Goal: Task Accomplishment & Management: Manage account settings

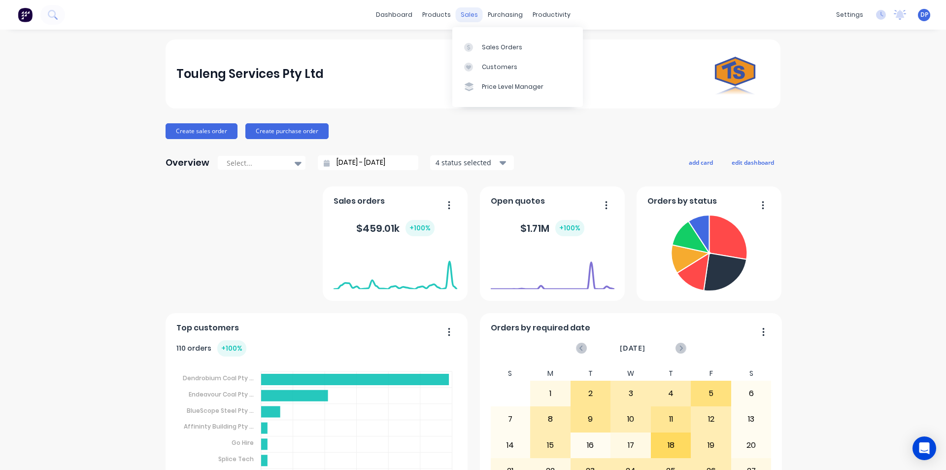
click at [473, 14] on div "sales" at bounding box center [469, 14] width 27 height 15
click at [501, 52] on link "Sales Orders" at bounding box center [517, 47] width 131 height 20
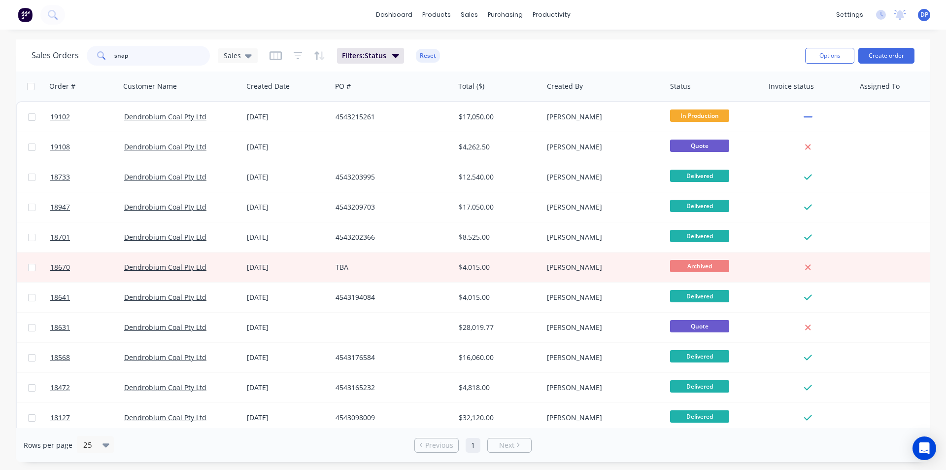
drag, startPoint x: 156, startPoint y: 54, endPoint x: 27, endPoint y: 54, distance: 128.6
click at [27, 54] on div "Sales Orders snap Sales Filters: Status Reset Options Create order" at bounding box center [473, 55] width 914 height 32
paste input "4543216734"
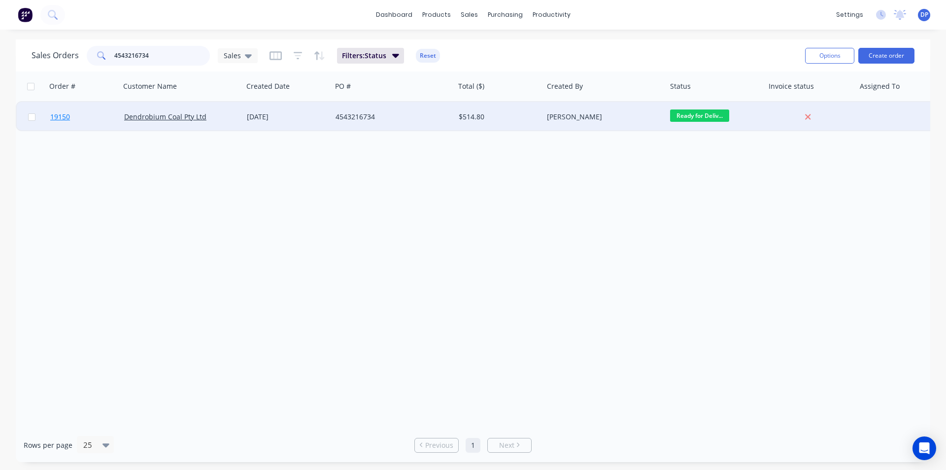
type input "4543216734"
click at [68, 117] on span "19150" at bounding box center [60, 117] width 20 height 10
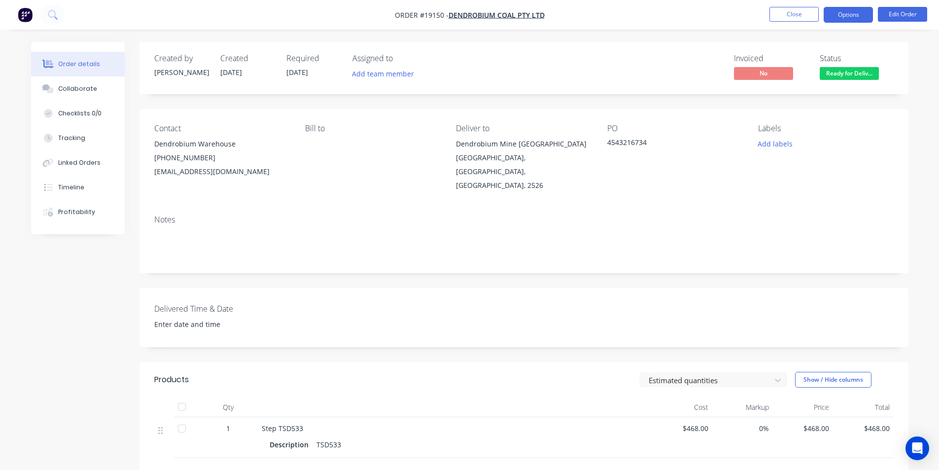
click at [857, 15] on button "Options" at bounding box center [847, 15] width 49 height 16
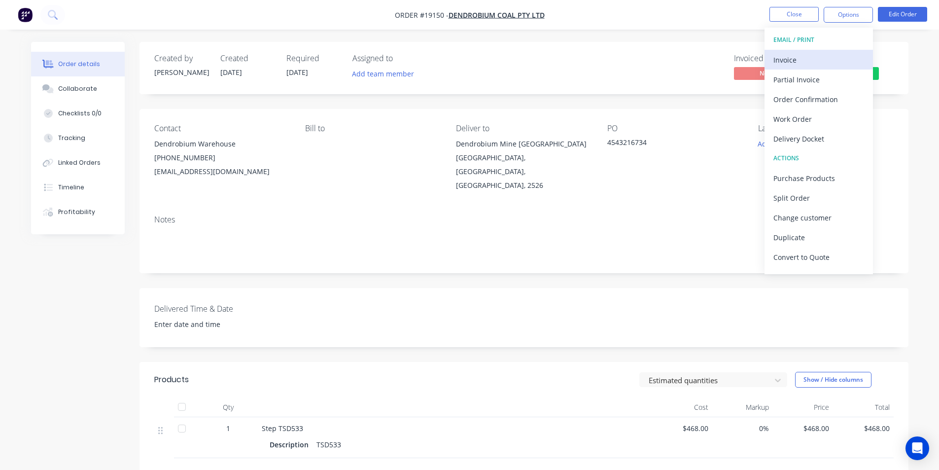
click at [794, 54] on div "Invoice" at bounding box center [818, 60] width 91 height 14
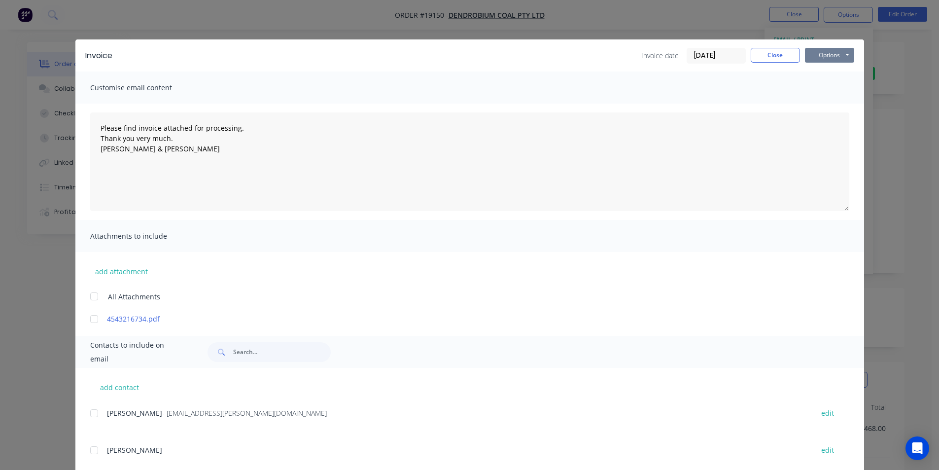
click at [824, 54] on button "Options" at bounding box center [829, 55] width 49 height 15
click at [837, 82] on button "Print" at bounding box center [836, 89] width 63 height 16
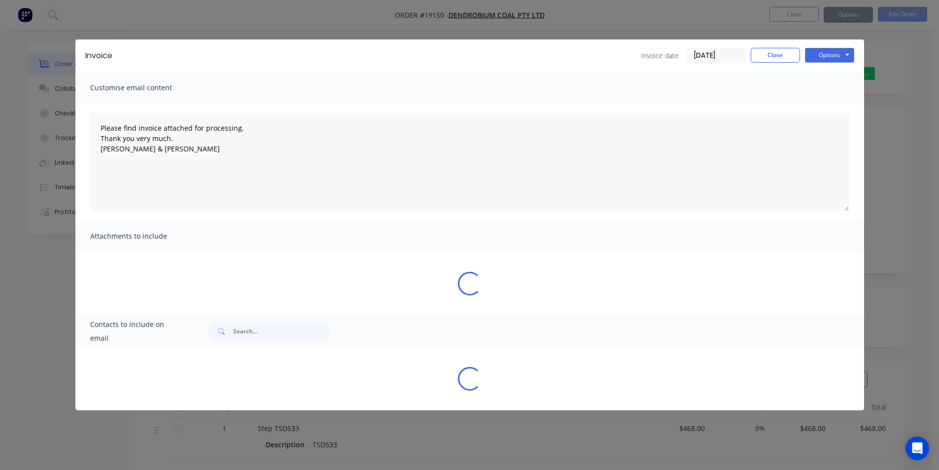
type textarea "Please find invoice attached for processing. Thank you very much. Brett & Dean"
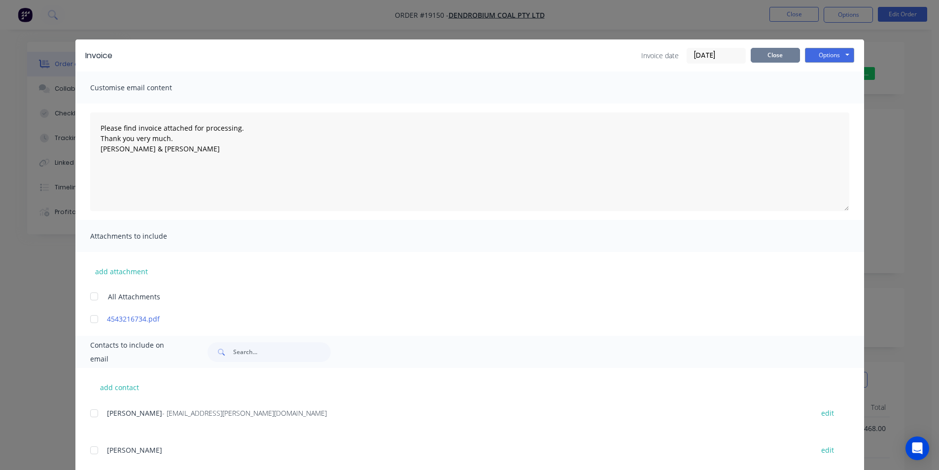
click at [782, 53] on button "Close" at bounding box center [774, 55] width 49 height 15
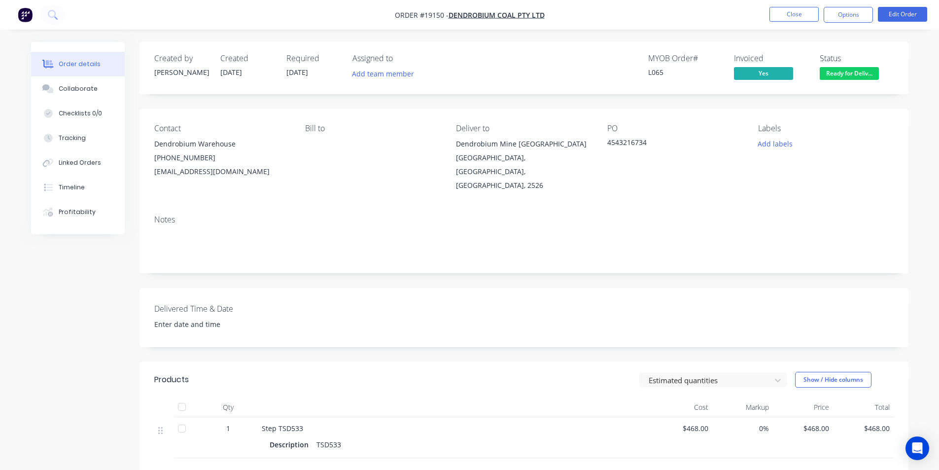
click at [863, 78] on span "Ready for Deliv..." at bounding box center [848, 73] width 59 height 12
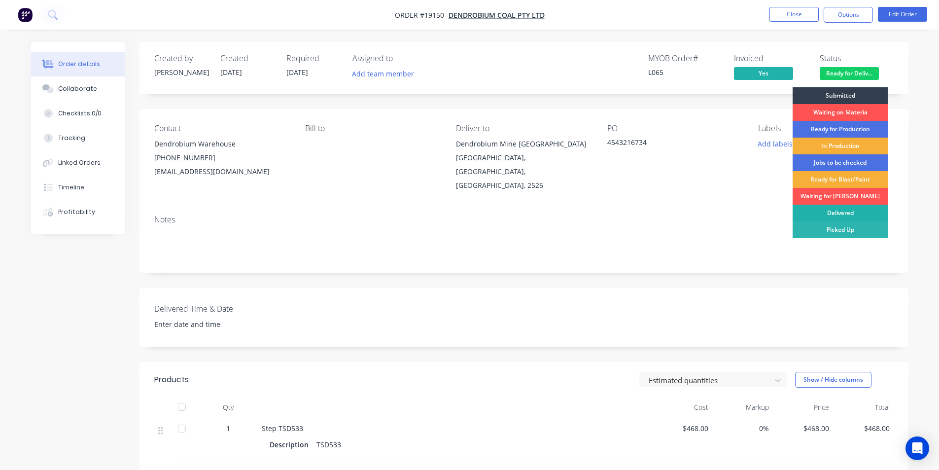
click at [849, 215] on div "Delivered" at bounding box center [839, 212] width 95 height 17
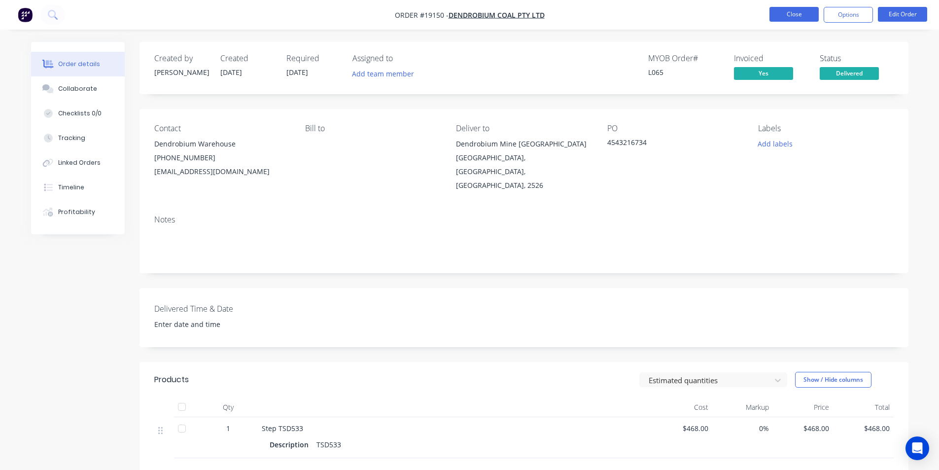
click at [796, 20] on button "Close" at bounding box center [793, 14] width 49 height 15
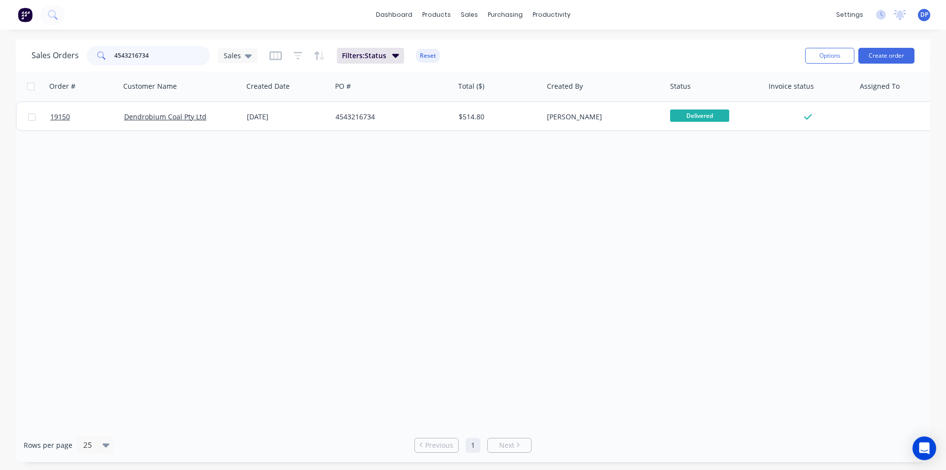
drag, startPoint x: 167, startPoint y: 55, endPoint x: 67, endPoint y: 55, distance: 99.0
click at [67, 55] on div "Sales Orders 4543216734 Sales" at bounding box center [145, 56] width 226 height 20
paste input "4543216201"
type input "4543216201"
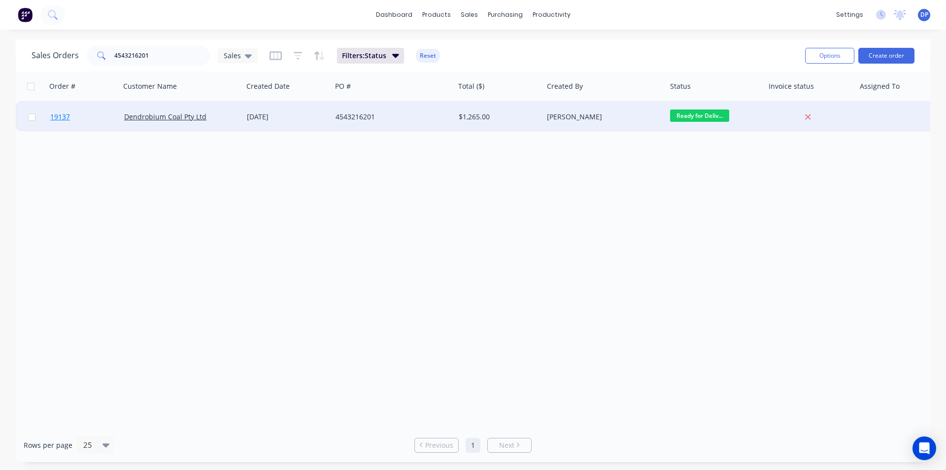
click at [67, 114] on span "19137" at bounding box center [60, 117] width 20 height 10
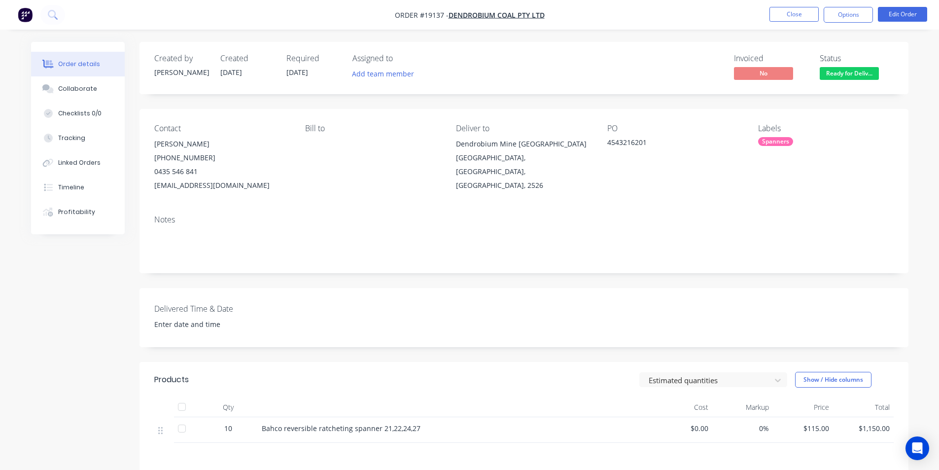
click at [847, 3] on nav "Order #19137 - Dendrobium Coal Pty Ltd Close Options Edit Order" at bounding box center [469, 15] width 939 height 30
click at [851, 10] on button "Options" at bounding box center [847, 15] width 49 height 16
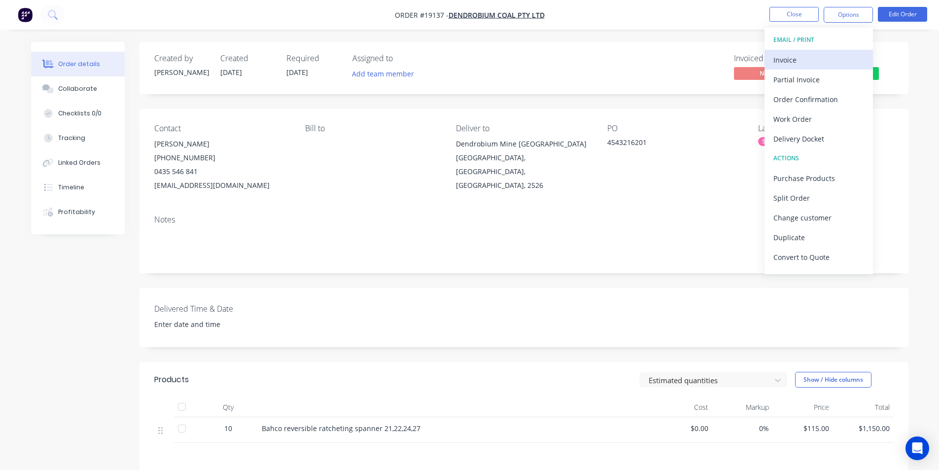
click at [802, 60] on div "Invoice" at bounding box center [818, 60] width 91 height 14
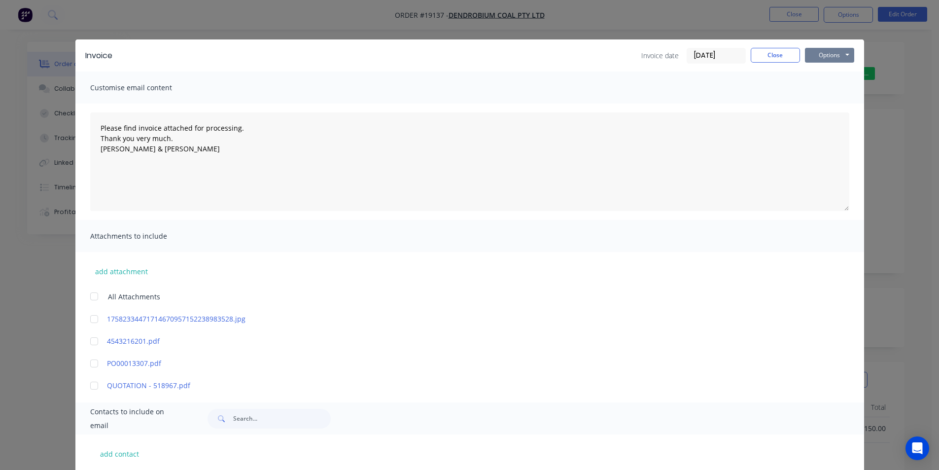
click at [819, 57] on button "Options" at bounding box center [829, 55] width 49 height 15
click at [831, 91] on button "Print" at bounding box center [836, 89] width 63 height 16
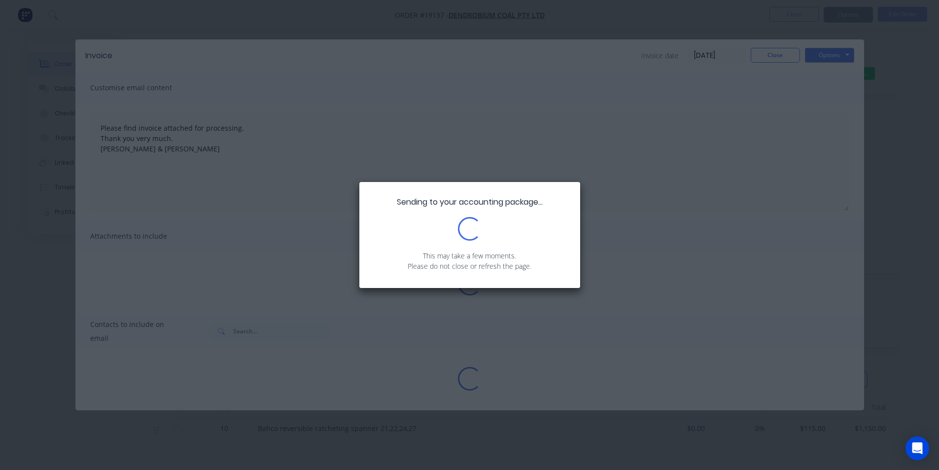
type textarea "Please find invoice attached for processing. Thank you very much. Brett & Dean"
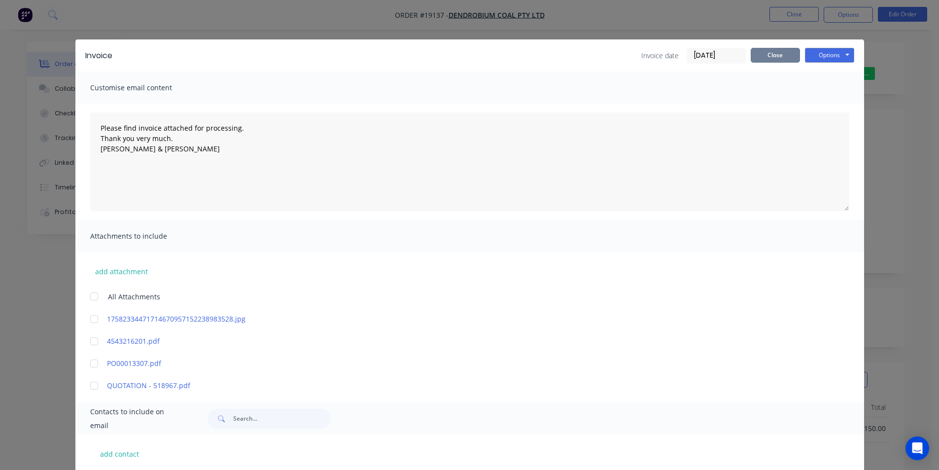
click at [767, 55] on button "Close" at bounding box center [774, 55] width 49 height 15
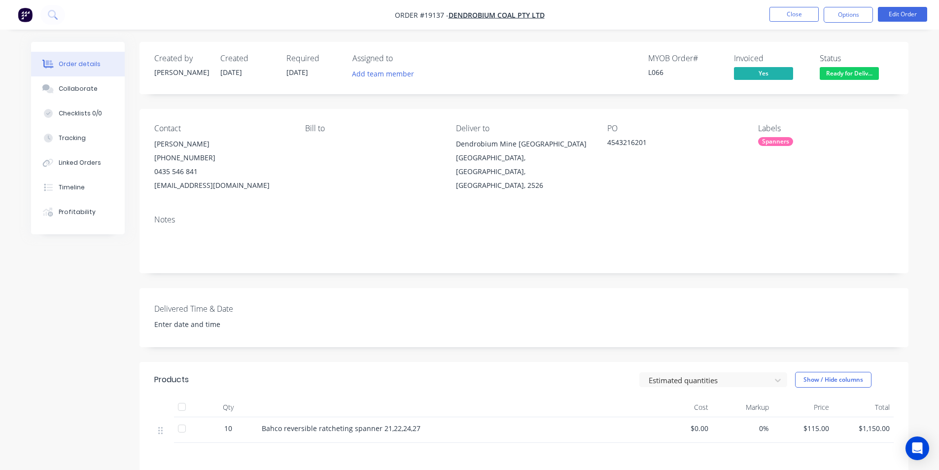
click at [874, 75] on span "Ready for Deliv..." at bounding box center [848, 73] width 59 height 12
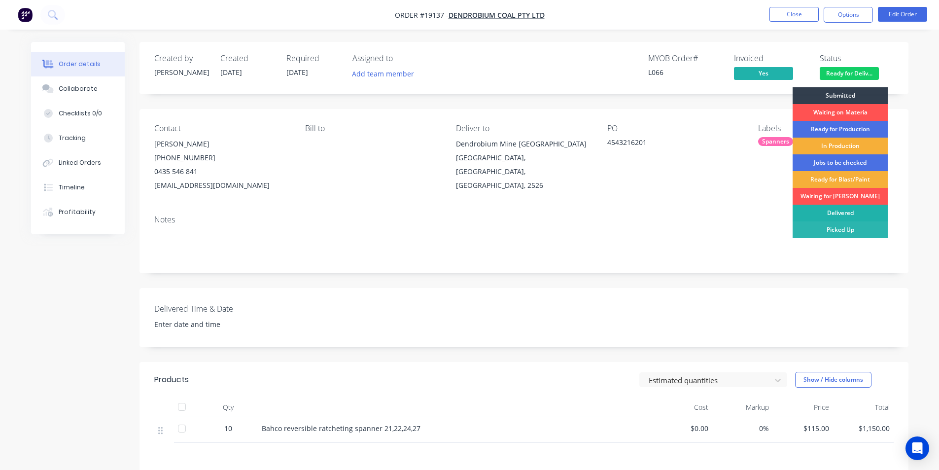
click at [856, 213] on div "Delivered" at bounding box center [839, 212] width 95 height 17
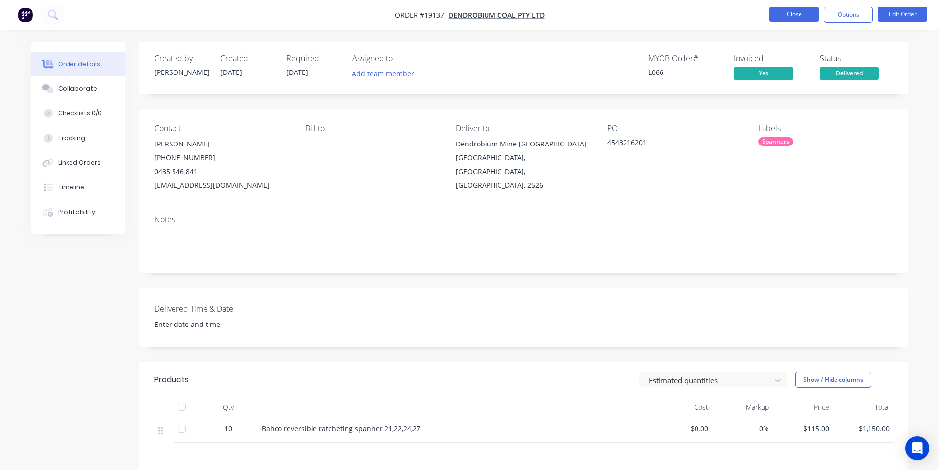
click at [790, 12] on button "Close" at bounding box center [793, 14] width 49 height 15
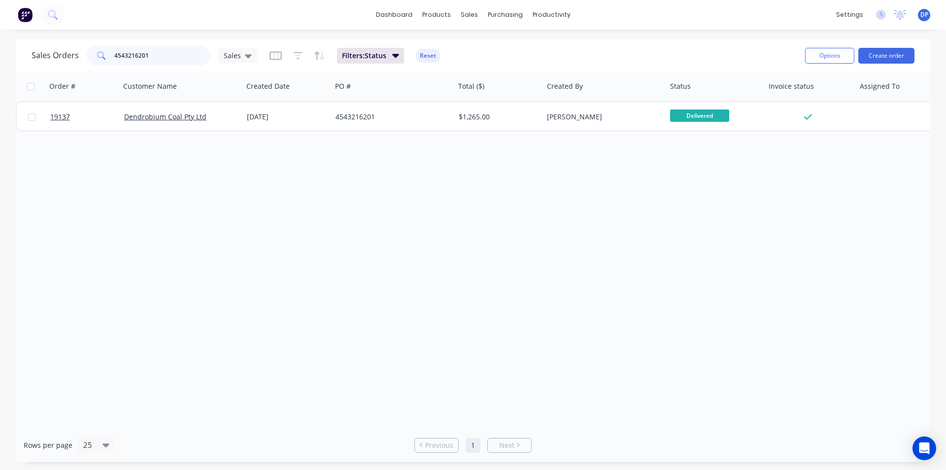
drag, startPoint x: 195, startPoint y: 54, endPoint x: 57, endPoint y: 54, distance: 138.0
click at [57, 54] on div "Sales Orders 4543216201 Sales" at bounding box center [145, 56] width 226 height 20
paste input "4543217816"
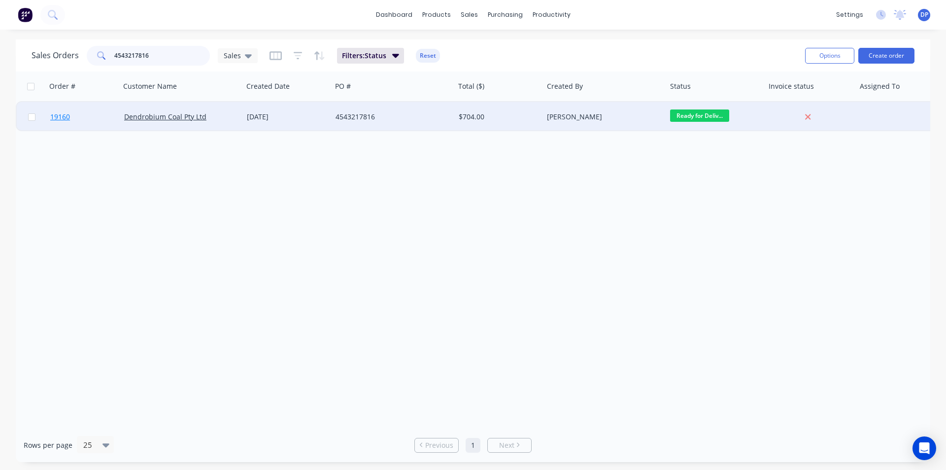
type input "4543217816"
click at [62, 118] on span "19160" at bounding box center [60, 117] width 20 height 10
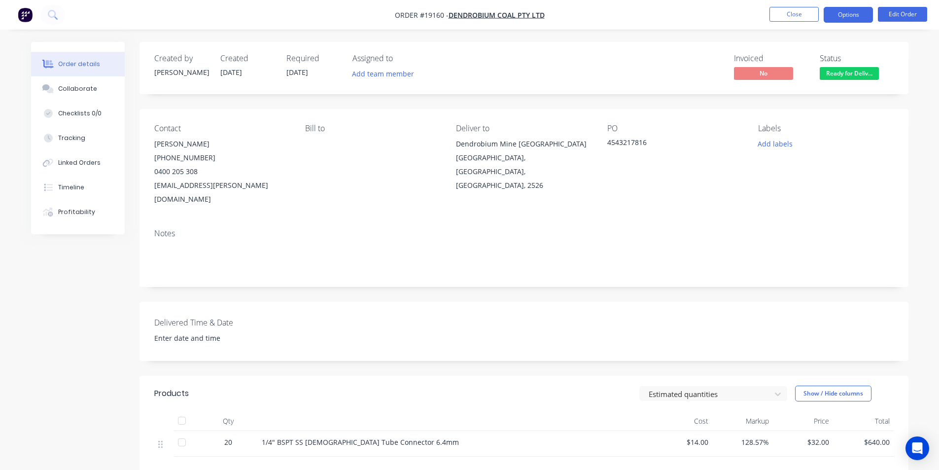
click at [856, 17] on button "Options" at bounding box center [847, 15] width 49 height 16
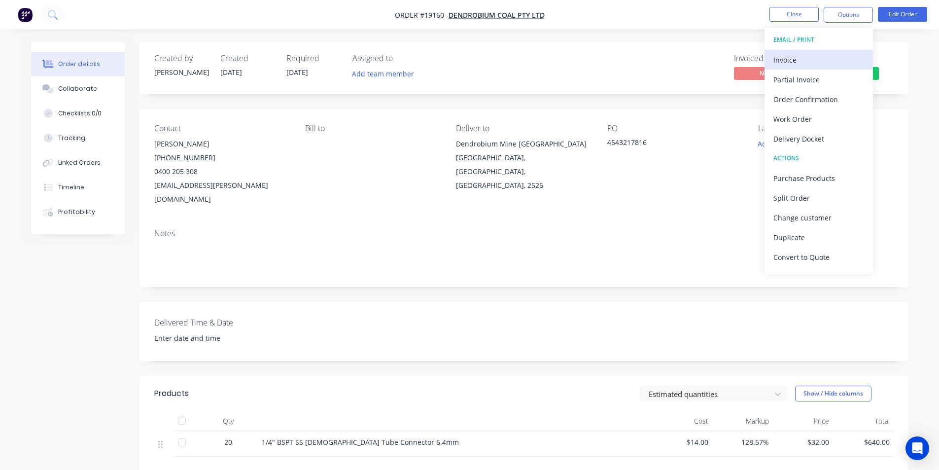
click at [815, 53] on div "Invoice" at bounding box center [818, 60] width 91 height 14
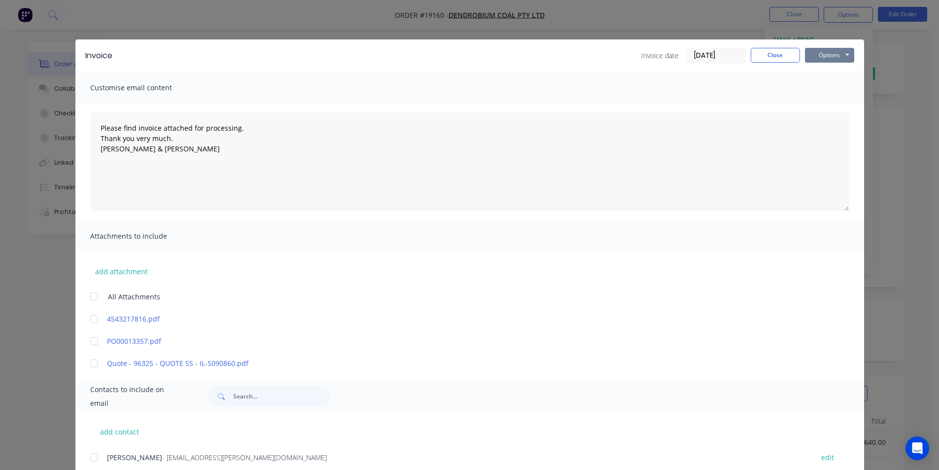
click at [843, 50] on button "Options" at bounding box center [829, 55] width 49 height 15
click at [834, 91] on button "Print" at bounding box center [836, 89] width 63 height 16
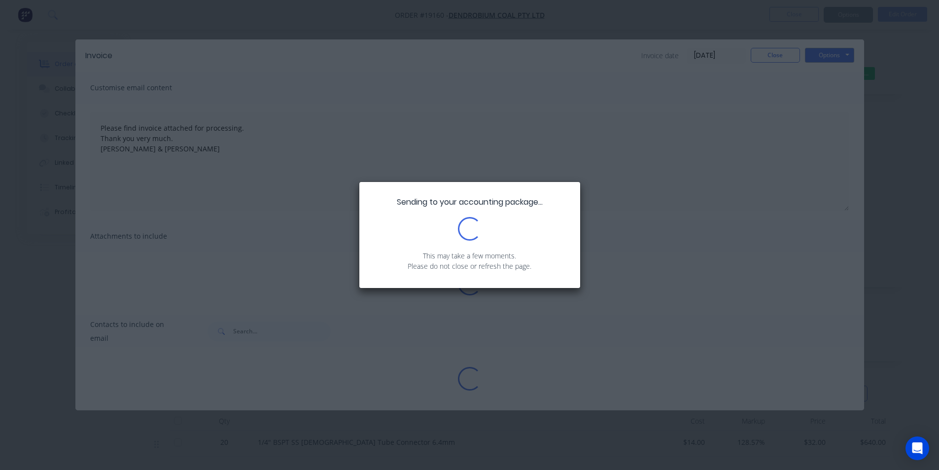
type textarea "Please find invoice attached for processing. Thank you very much. Brett & Dean"
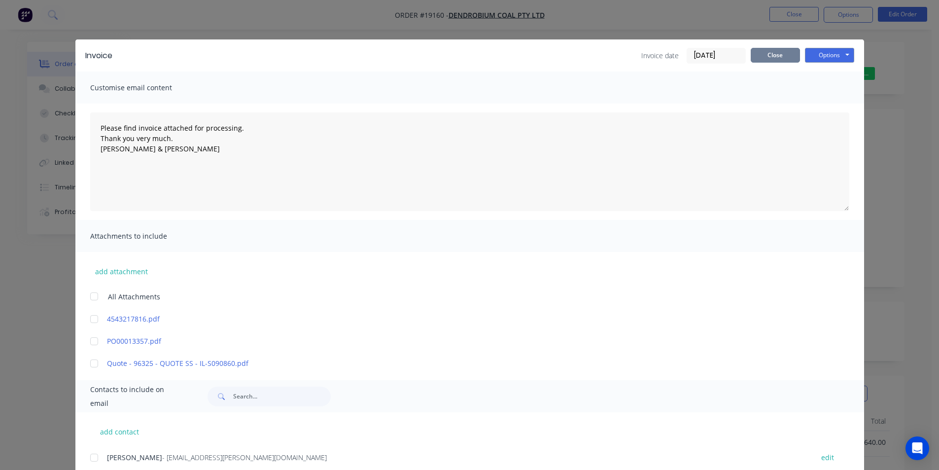
click at [777, 56] on button "Close" at bounding box center [774, 55] width 49 height 15
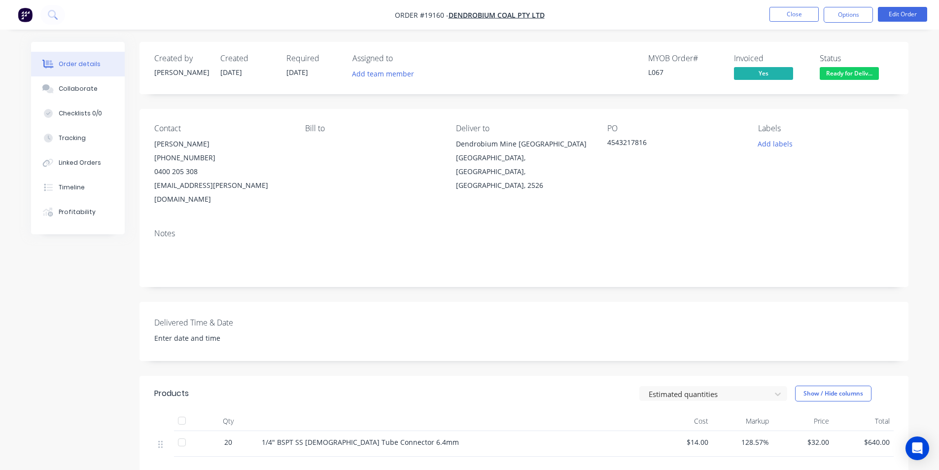
click at [861, 66] on div "Ready for Delivery" at bounding box center [849, 57] width 58 height 19
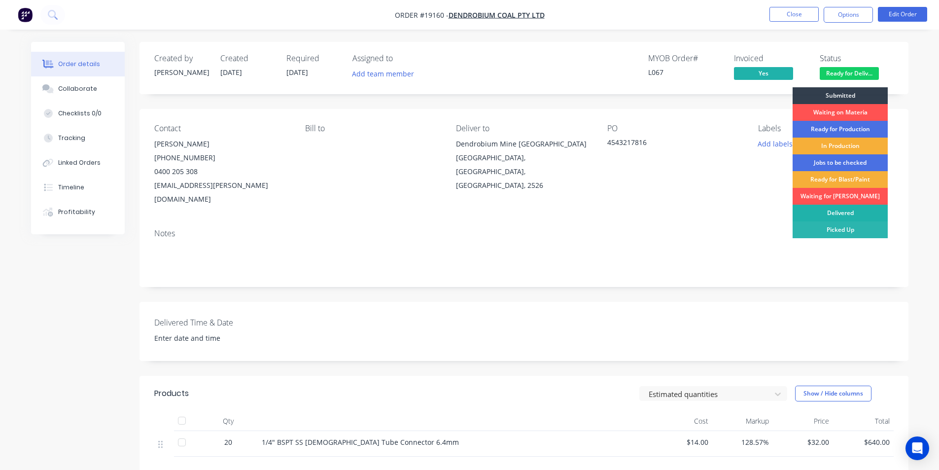
click at [849, 216] on div "Delivered" at bounding box center [839, 212] width 95 height 17
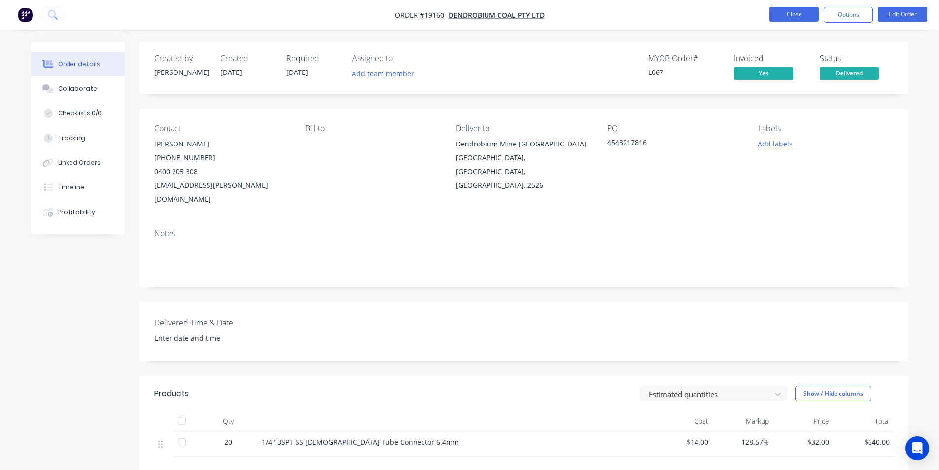
click at [796, 13] on button "Close" at bounding box center [793, 14] width 49 height 15
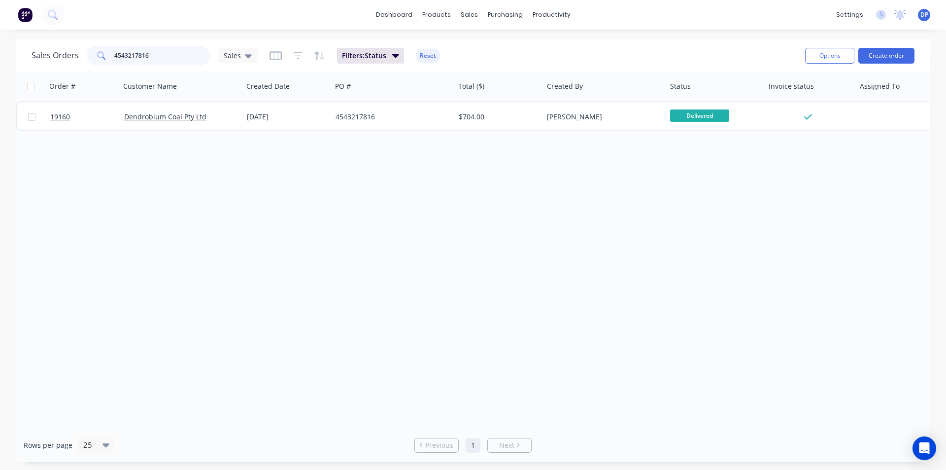
drag, startPoint x: 153, startPoint y: 57, endPoint x: 87, endPoint y: 56, distance: 66.5
click at [87, 56] on div "4543217816" at bounding box center [148, 56] width 123 height 20
paste input "4543218302"
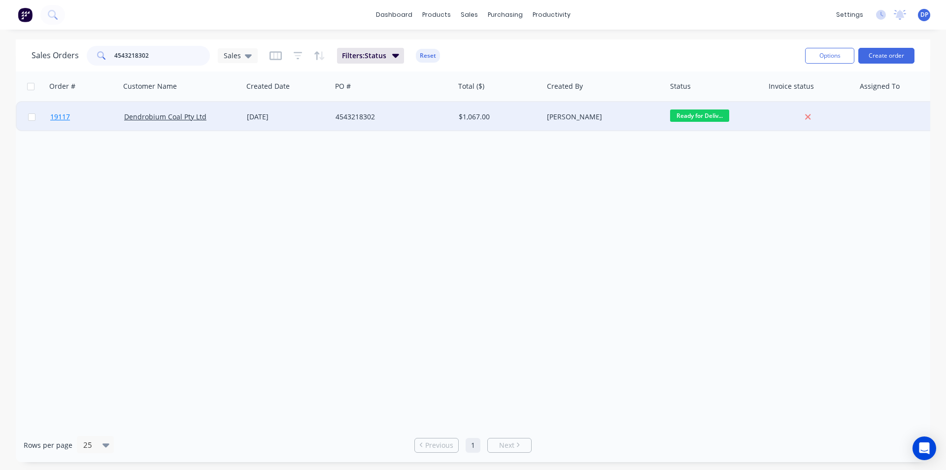
type input "4543218302"
click at [57, 118] on span "19117" at bounding box center [60, 117] width 20 height 10
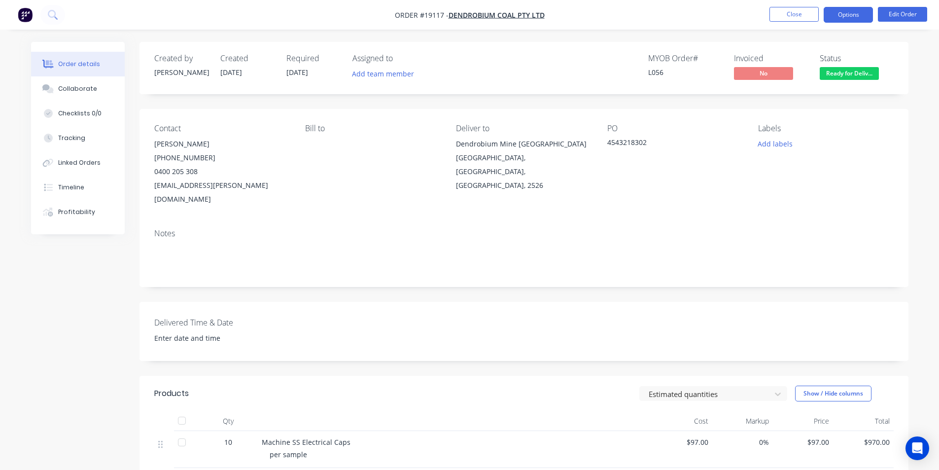
click at [848, 17] on button "Options" at bounding box center [847, 15] width 49 height 16
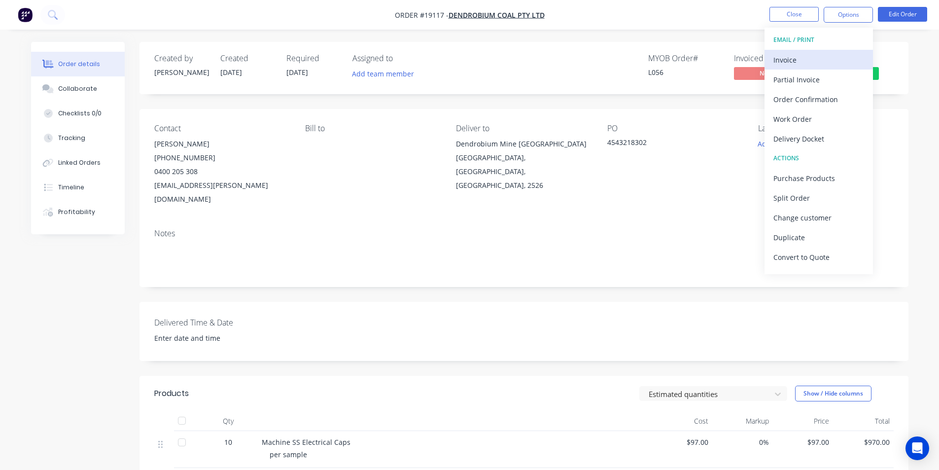
click at [817, 58] on div "Invoice" at bounding box center [818, 60] width 91 height 14
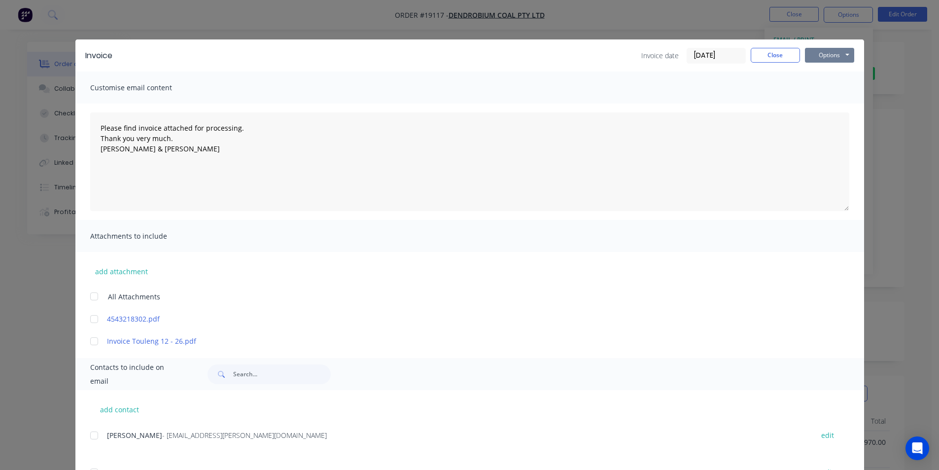
click at [828, 51] on button "Options" at bounding box center [829, 55] width 49 height 15
click at [830, 85] on button "Print" at bounding box center [836, 89] width 63 height 16
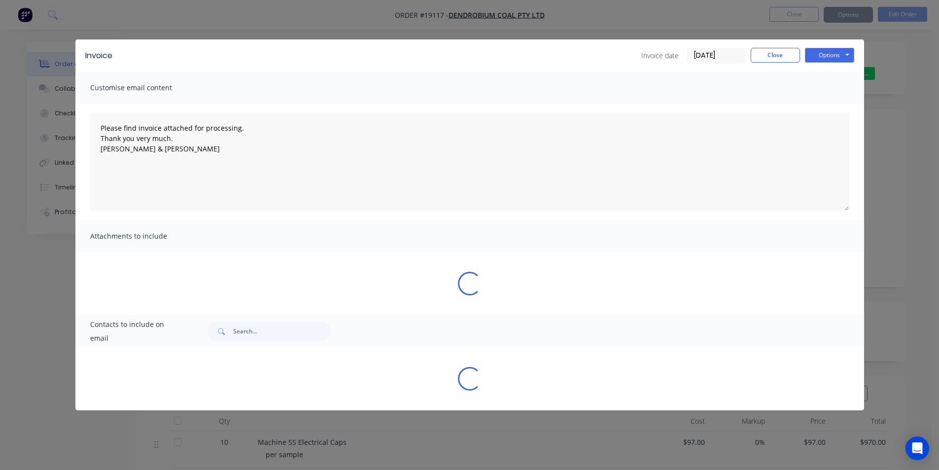
type textarea "Please find invoice attached for processing. Thank you very much. Brett & Dean"
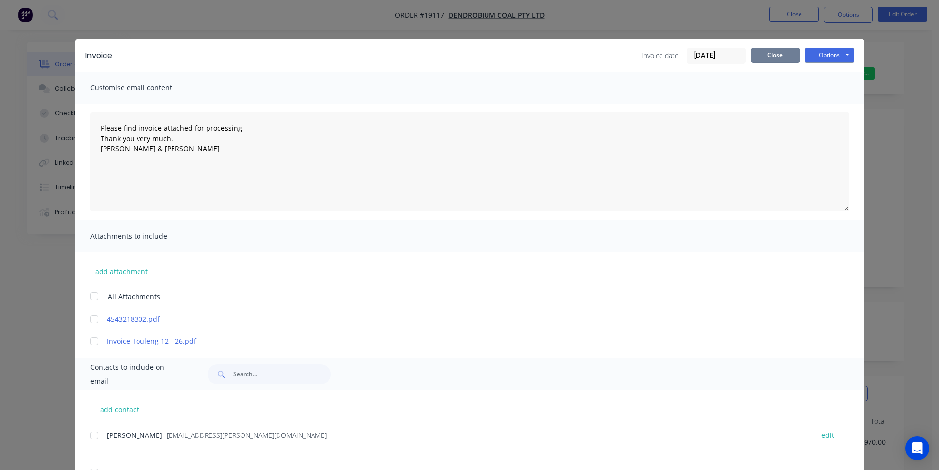
click at [787, 54] on button "Close" at bounding box center [774, 55] width 49 height 15
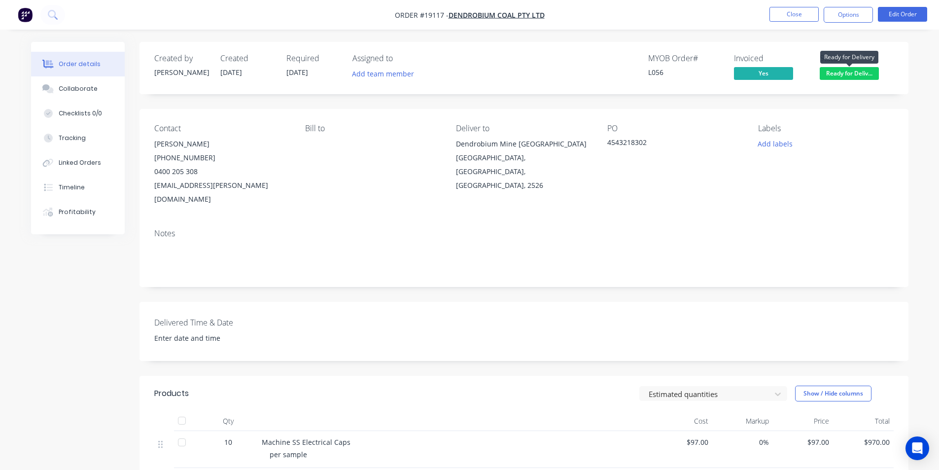
click at [857, 70] on span "Ready for Deliv..." at bounding box center [848, 73] width 59 height 12
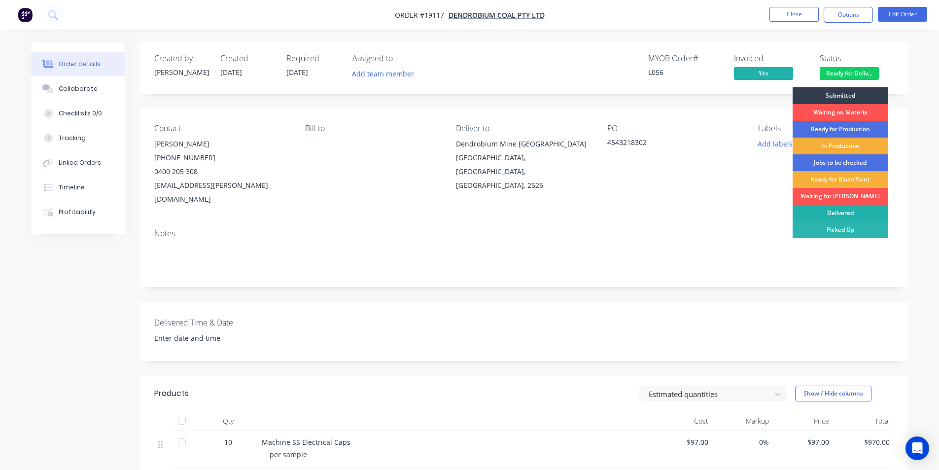
click at [859, 215] on div "Delivered" at bounding box center [839, 212] width 95 height 17
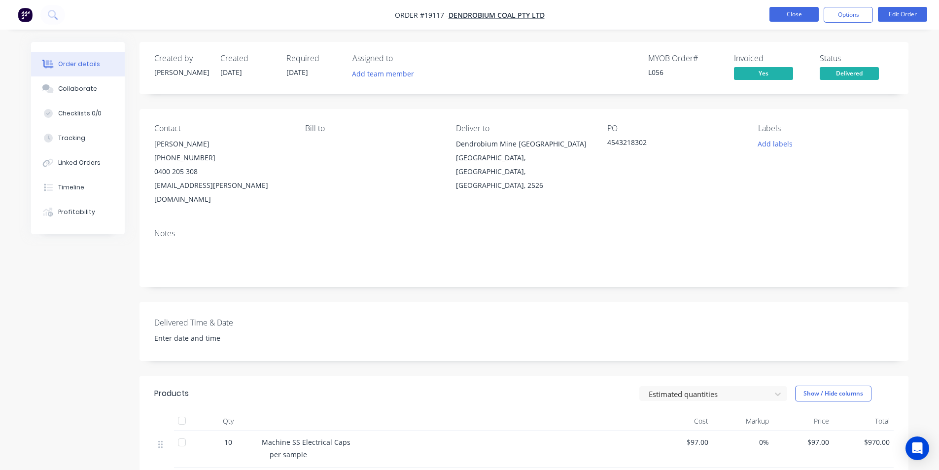
click at [793, 17] on button "Close" at bounding box center [793, 14] width 49 height 15
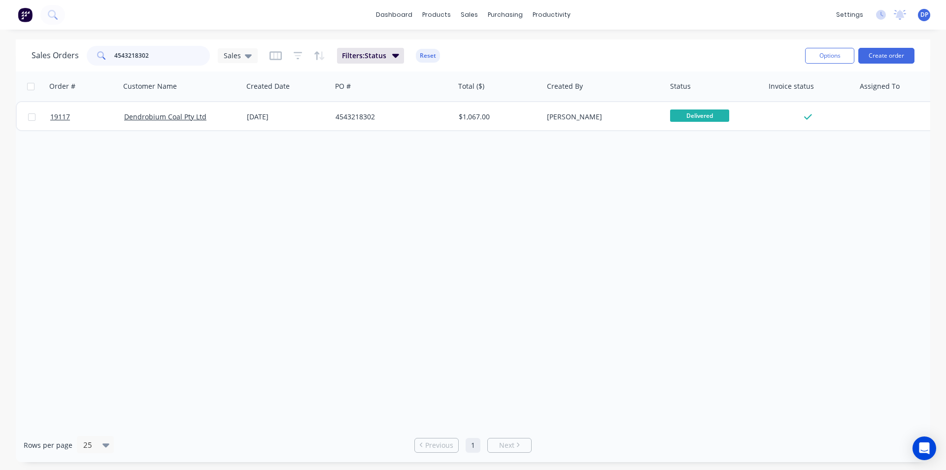
drag, startPoint x: 164, startPoint y: 53, endPoint x: 46, endPoint y: 50, distance: 117.3
click at [46, 50] on div "Sales Orders 4543218302 Sales" at bounding box center [145, 56] width 226 height 20
paste input "4543217815"
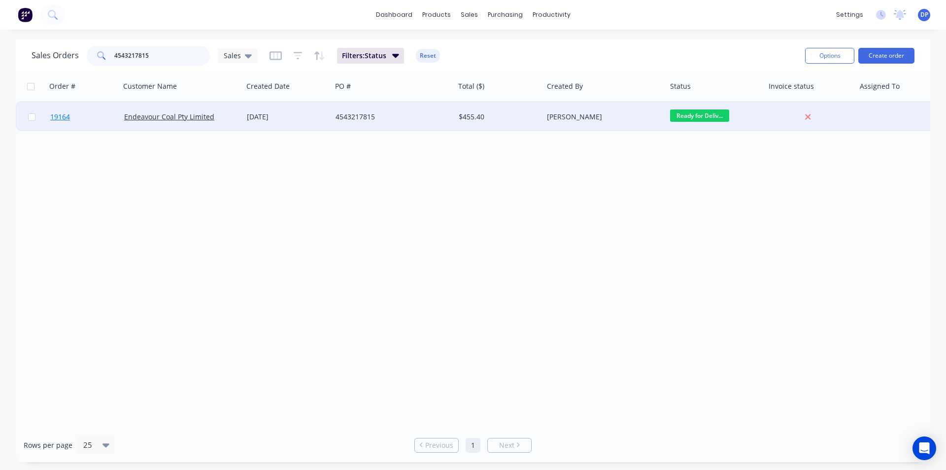
type input "4543217815"
click at [67, 117] on span "19164" at bounding box center [60, 117] width 20 height 10
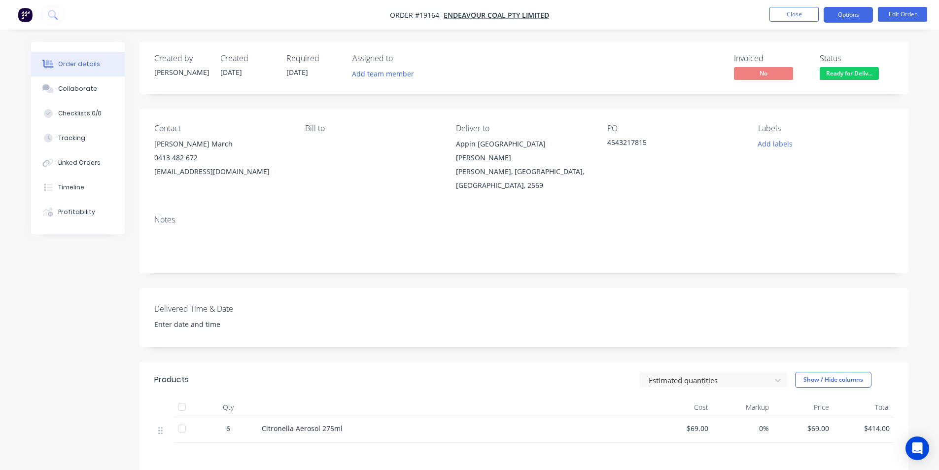
click at [855, 17] on button "Options" at bounding box center [847, 15] width 49 height 16
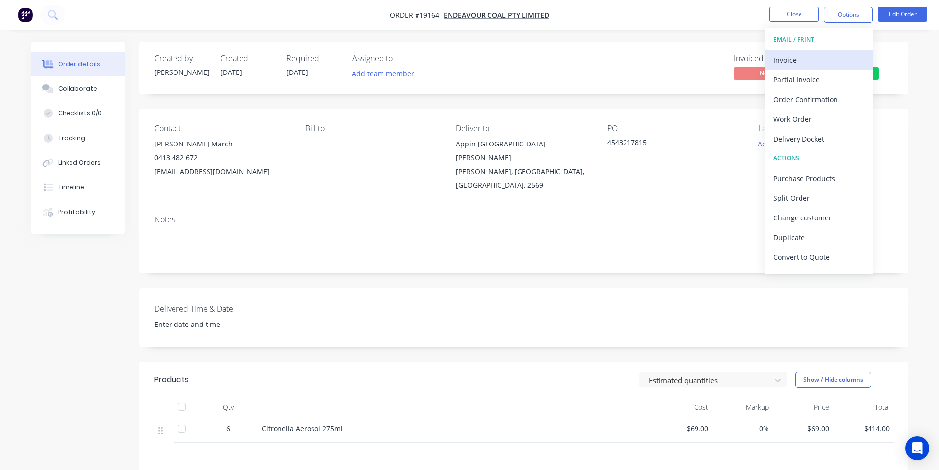
click at [818, 63] on div "Invoice" at bounding box center [818, 60] width 91 height 14
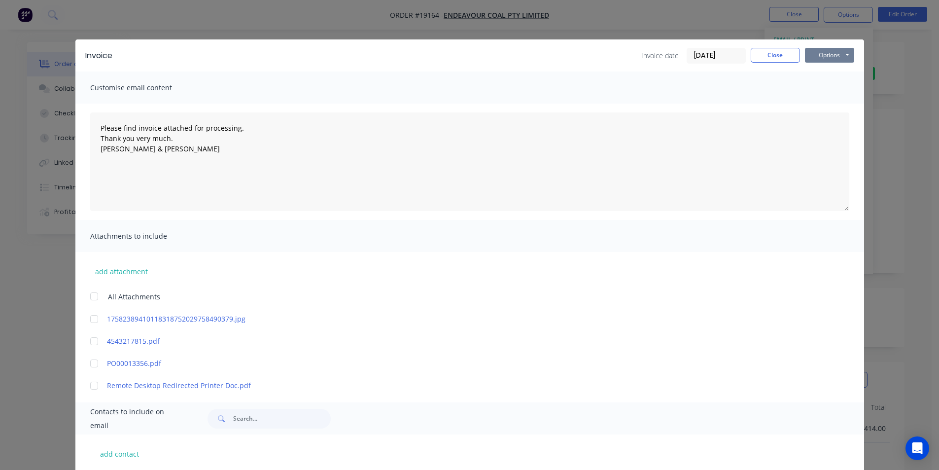
click at [822, 61] on button "Options" at bounding box center [829, 55] width 49 height 15
click at [829, 82] on button "Print" at bounding box center [836, 89] width 63 height 16
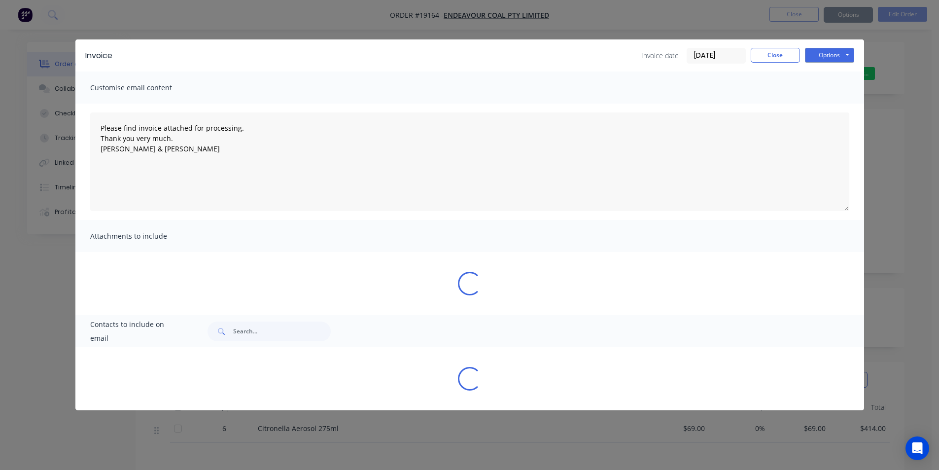
type textarea "Please find invoice attached for processing. Thank you very much. Brett & Dean"
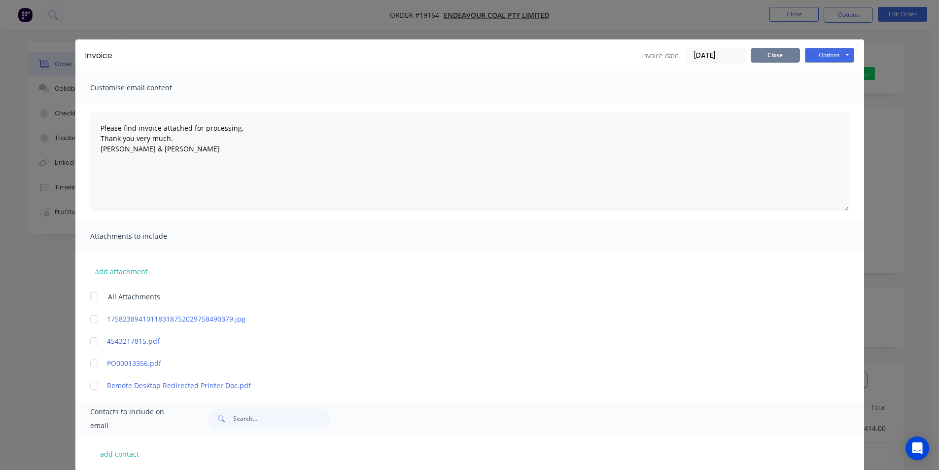
click at [783, 50] on button "Close" at bounding box center [774, 55] width 49 height 15
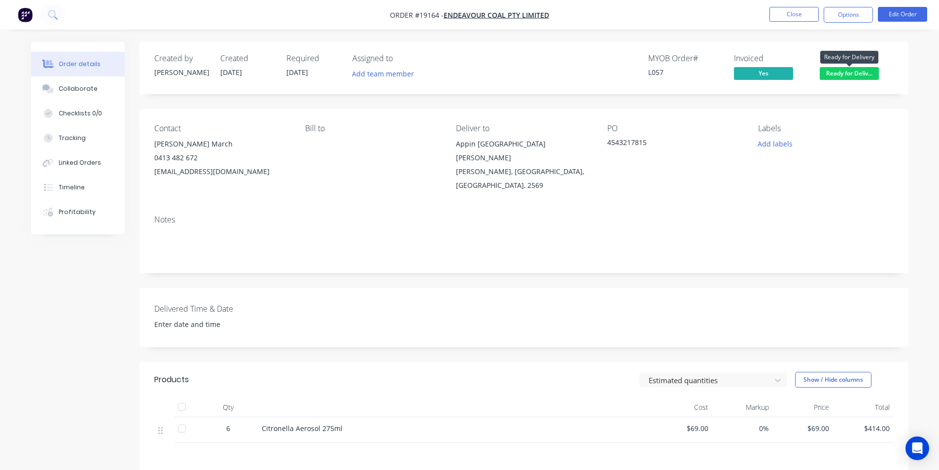
click at [858, 72] on span "Ready for Deliv..." at bounding box center [848, 73] width 59 height 12
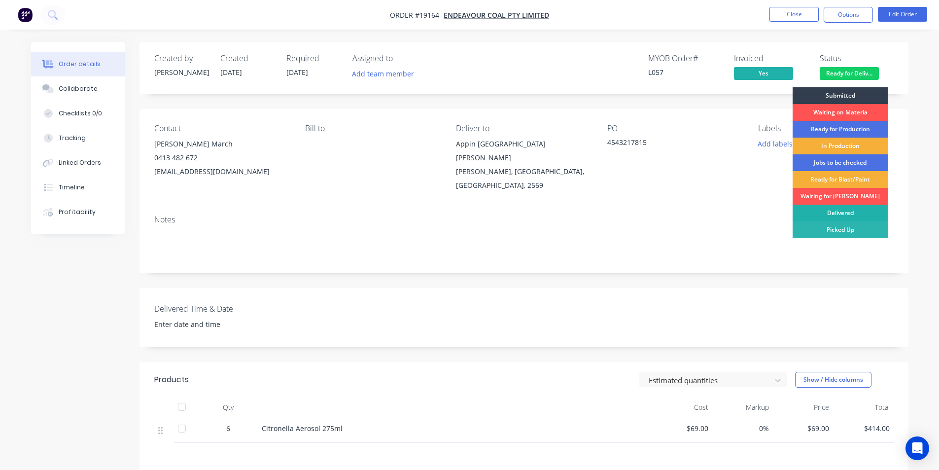
click at [848, 212] on div "Delivered" at bounding box center [839, 212] width 95 height 17
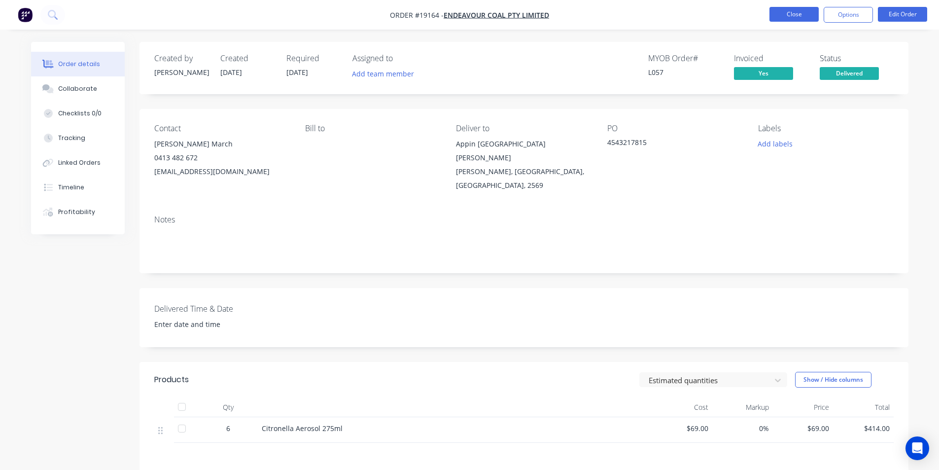
click at [796, 13] on button "Close" at bounding box center [793, 14] width 49 height 15
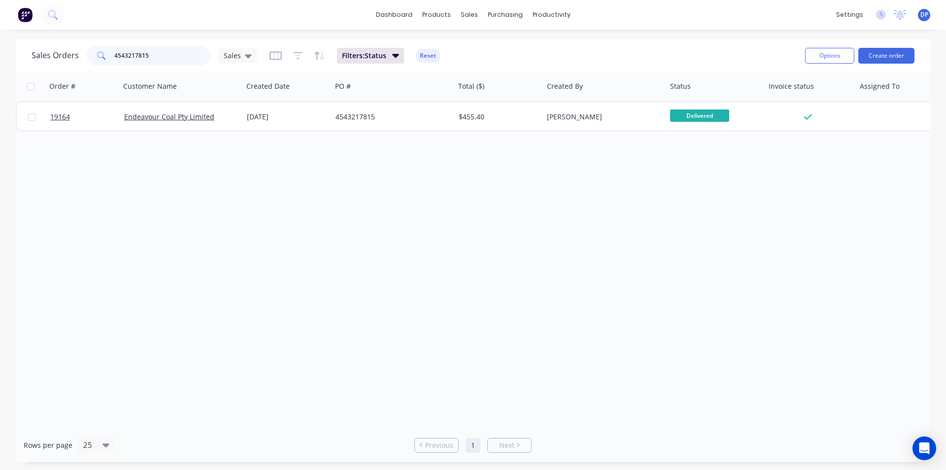
drag, startPoint x: 167, startPoint y: 54, endPoint x: 68, endPoint y: 54, distance: 98.0
click at [68, 54] on div "Sales Orders 4543217815 Sales" at bounding box center [145, 56] width 226 height 20
paste input "4543212675"
type input "4543212675"
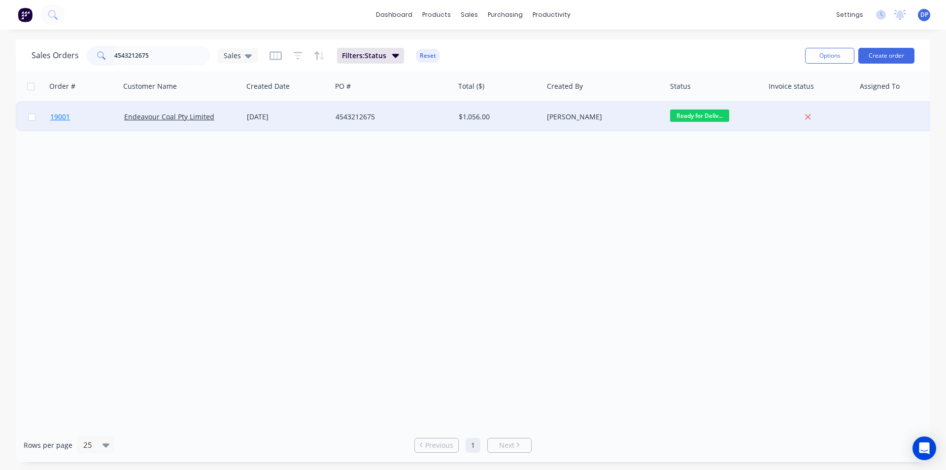
click at [67, 114] on span "19001" at bounding box center [60, 117] width 20 height 10
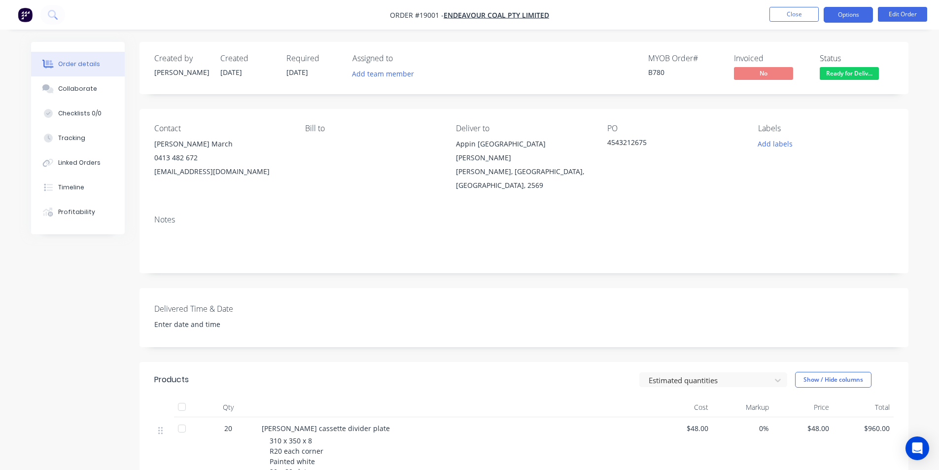
click at [848, 13] on button "Options" at bounding box center [847, 15] width 49 height 16
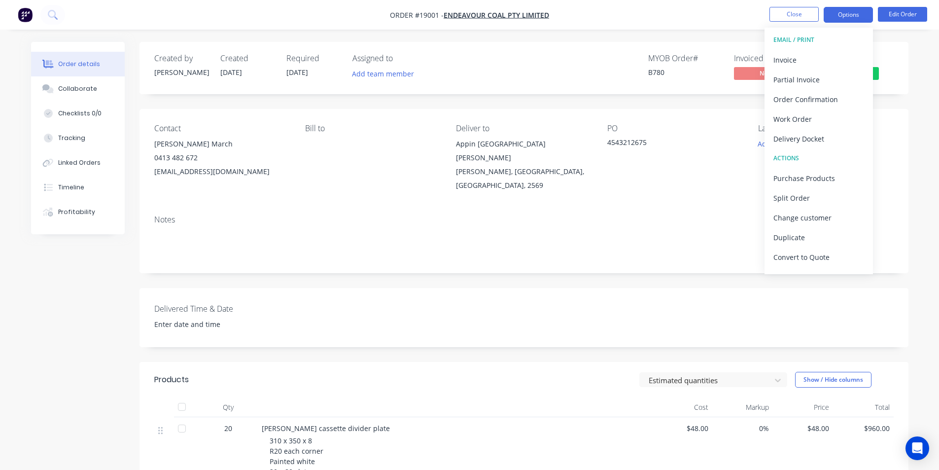
click at [847, 10] on button "Options" at bounding box center [847, 15] width 49 height 16
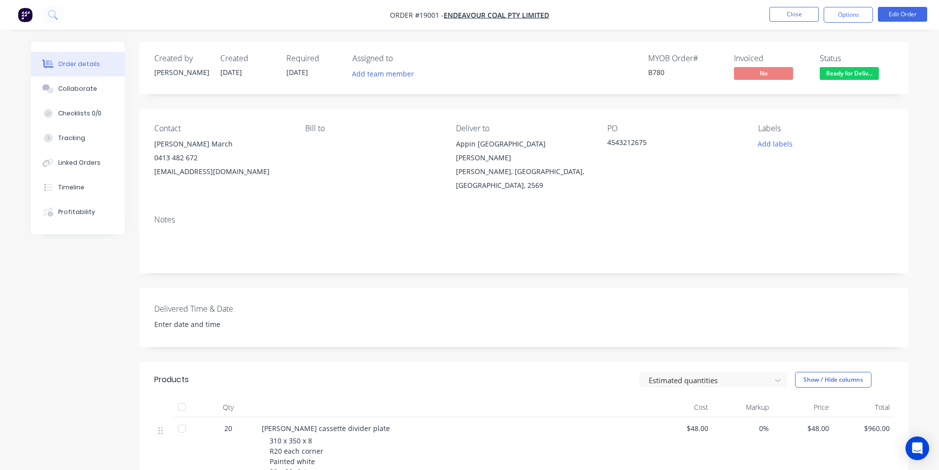
click at [838, 28] on nav "Order #19001 - Endeavour Coal Pty Limited Close Options Edit Order" at bounding box center [469, 15] width 939 height 30
click at [847, 16] on button "Options" at bounding box center [847, 15] width 49 height 16
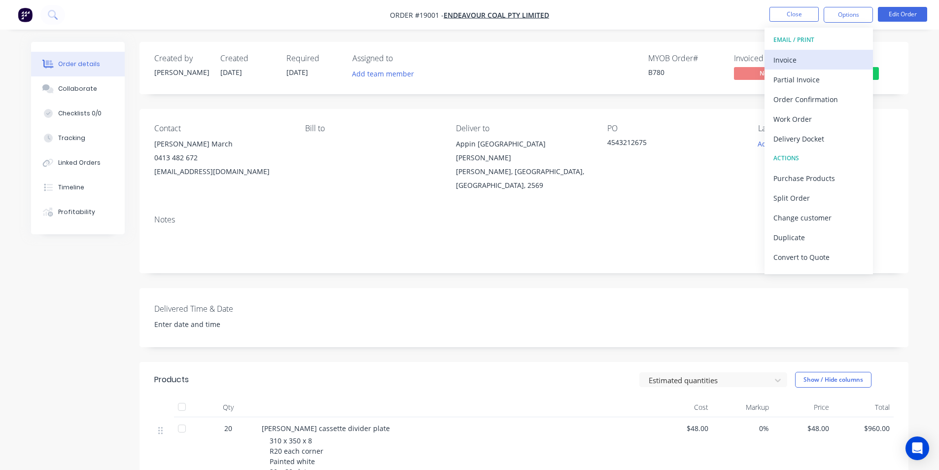
click at [799, 65] on div "Invoice" at bounding box center [818, 60] width 91 height 14
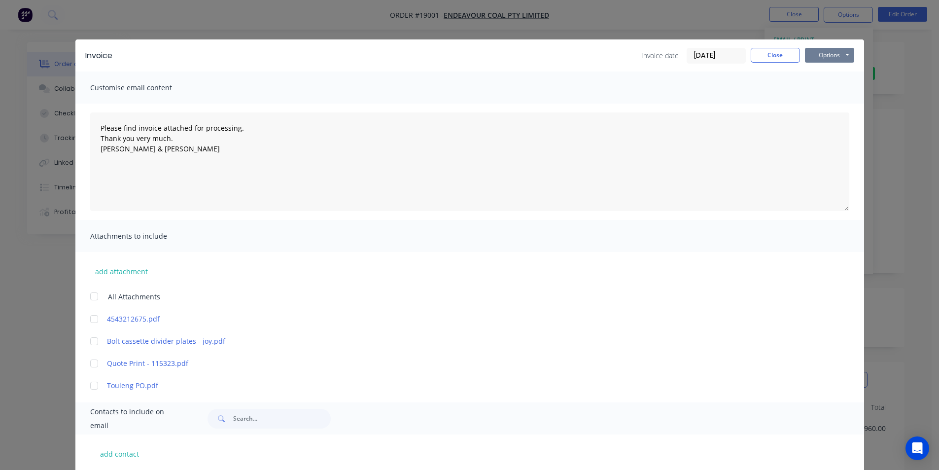
click at [815, 59] on button "Options" at bounding box center [829, 55] width 49 height 15
click at [832, 88] on button "Print" at bounding box center [836, 89] width 63 height 16
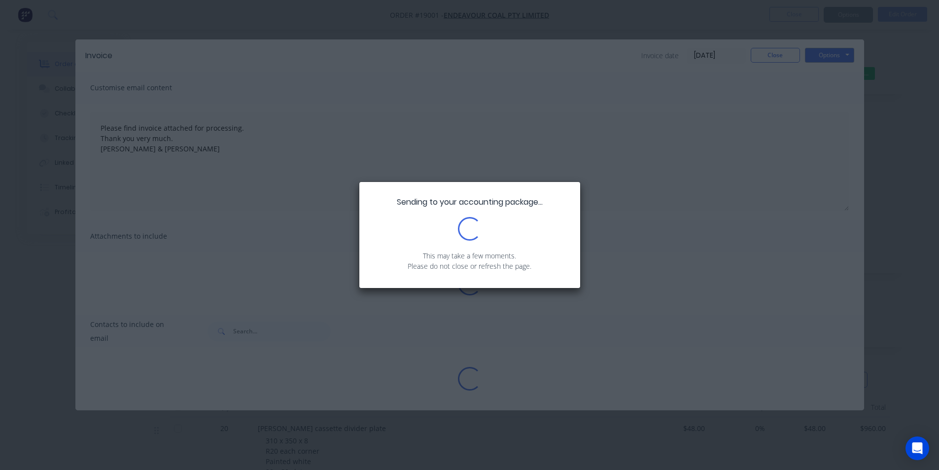
type textarea "Please find invoice attached for processing. Thank you very much. Brett & Dean"
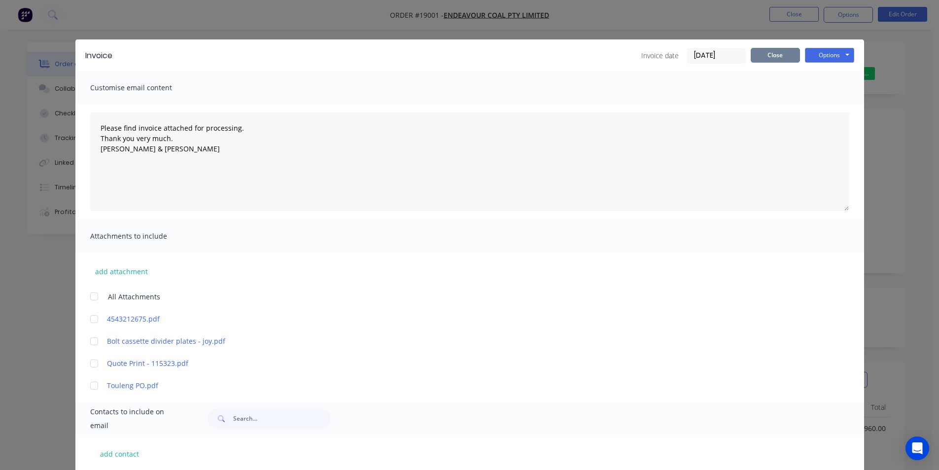
click at [781, 51] on button "Close" at bounding box center [774, 55] width 49 height 15
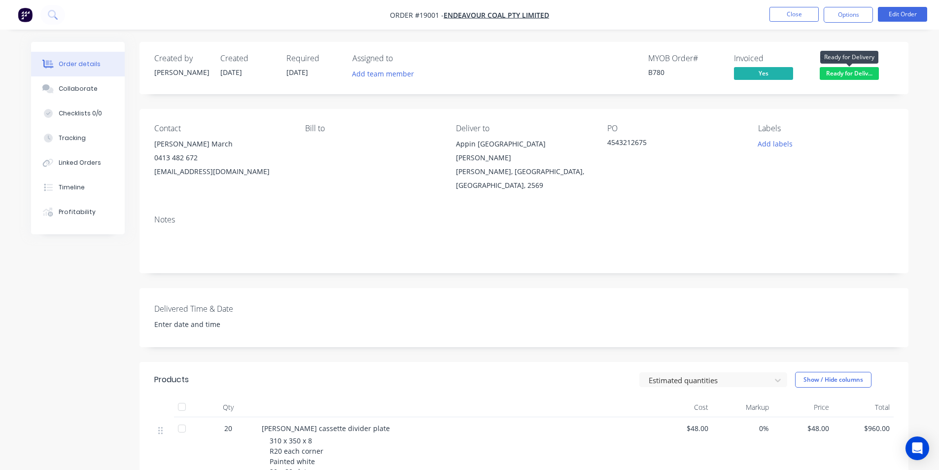
click at [846, 68] on span "Ready for Deliv..." at bounding box center [848, 73] width 59 height 12
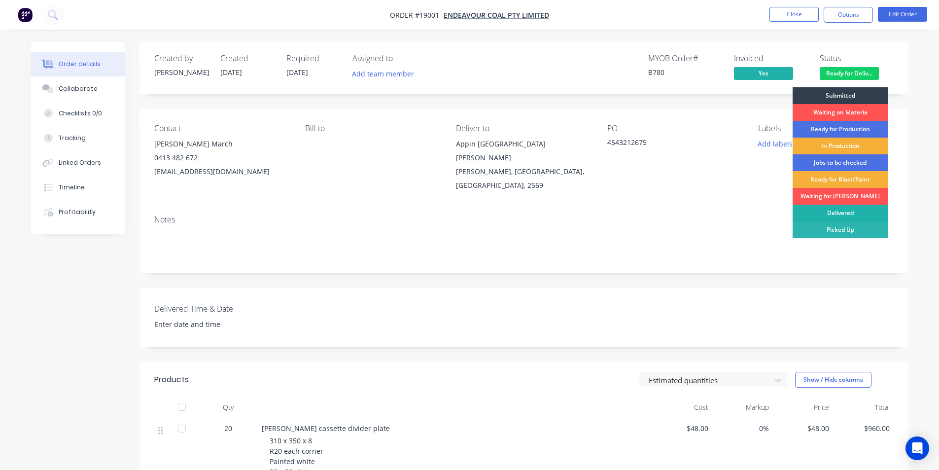
click at [845, 210] on div "Delivered" at bounding box center [839, 212] width 95 height 17
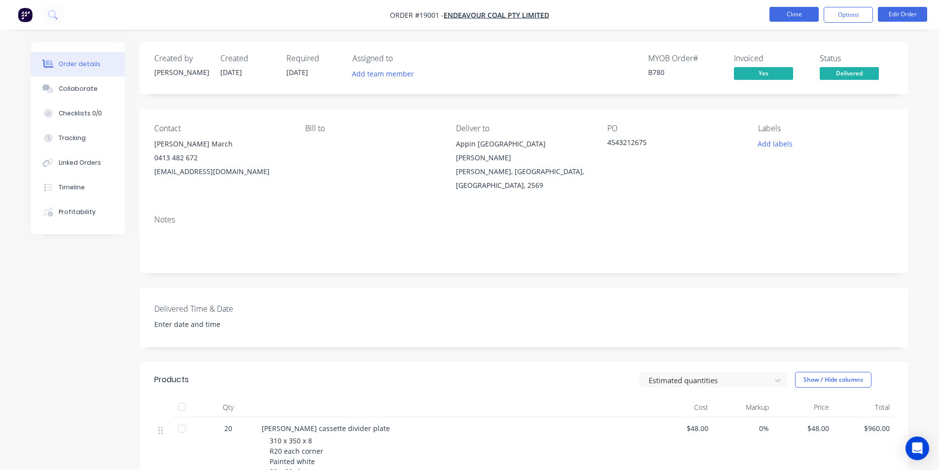
click at [787, 9] on button "Close" at bounding box center [793, 14] width 49 height 15
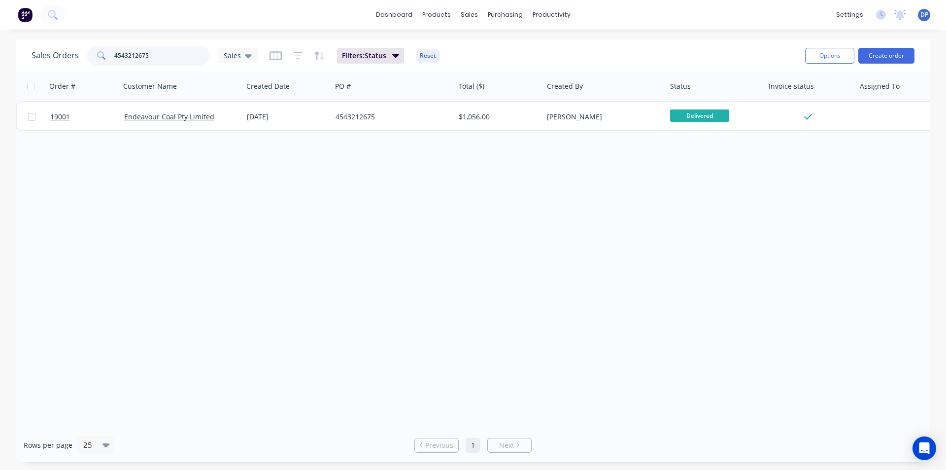
drag, startPoint x: 172, startPoint y: 53, endPoint x: 3, endPoint y: 55, distance: 169.0
click at [3, 55] on div "Sales Orders 4543212675 Sales Filters: Status Reset Options Create order Order …" at bounding box center [473, 250] width 946 height 422
paste input "4543213496"
type input "4543213496"
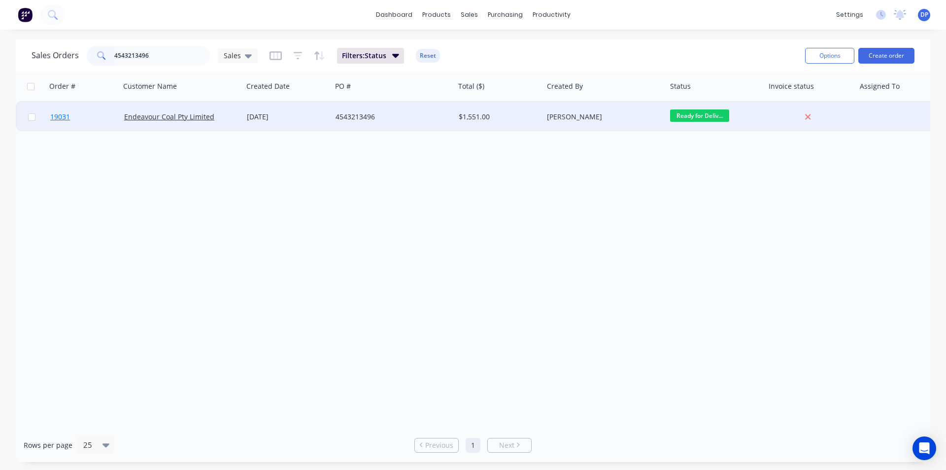
click at [66, 115] on span "19031" at bounding box center [60, 117] width 20 height 10
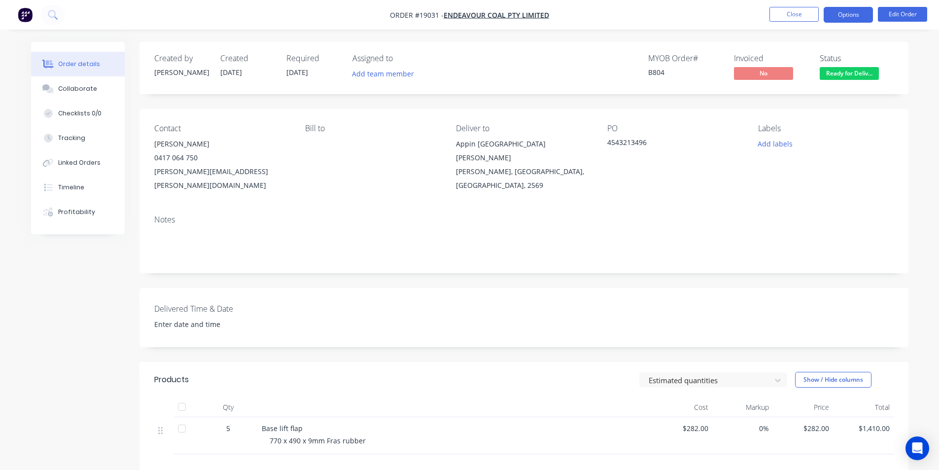
click at [854, 15] on button "Options" at bounding box center [847, 15] width 49 height 16
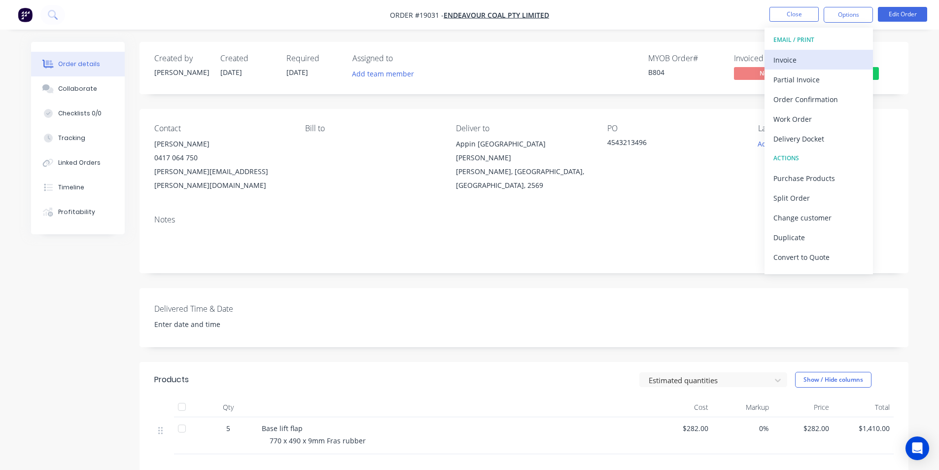
click at [815, 58] on div "Invoice" at bounding box center [818, 60] width 91 height 14
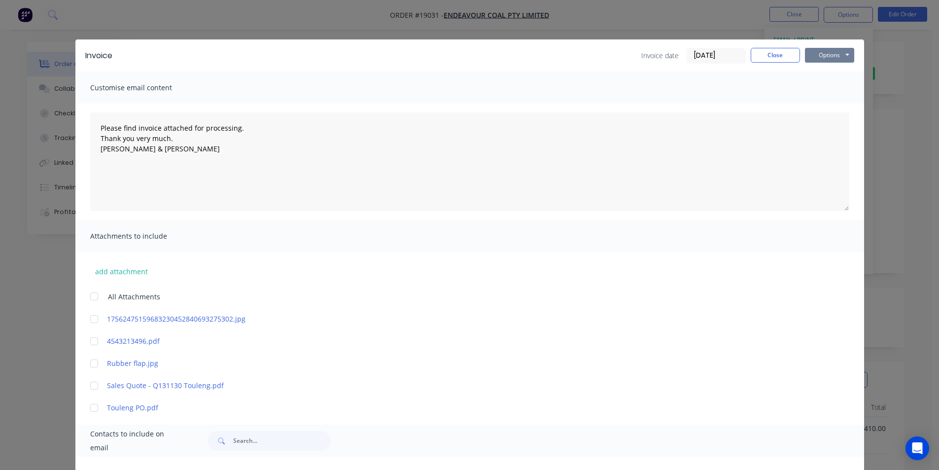
click at [819, 58] on button "Options" at bounding box center [829, 55] width 49 height 15
click at [830, 90] on button "Print" at bounding box center [836, 89] width 63 height 16
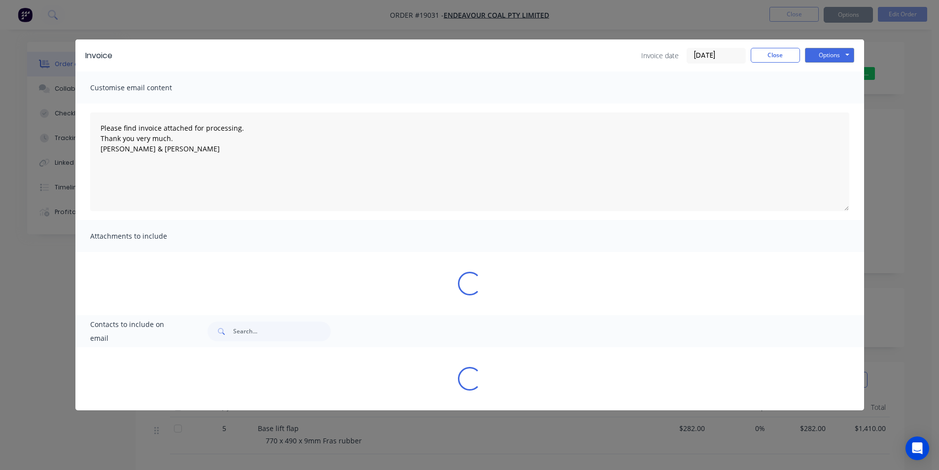
type textarea "Please find invoice attached for processing. Thank you very much. Brett & Dean"
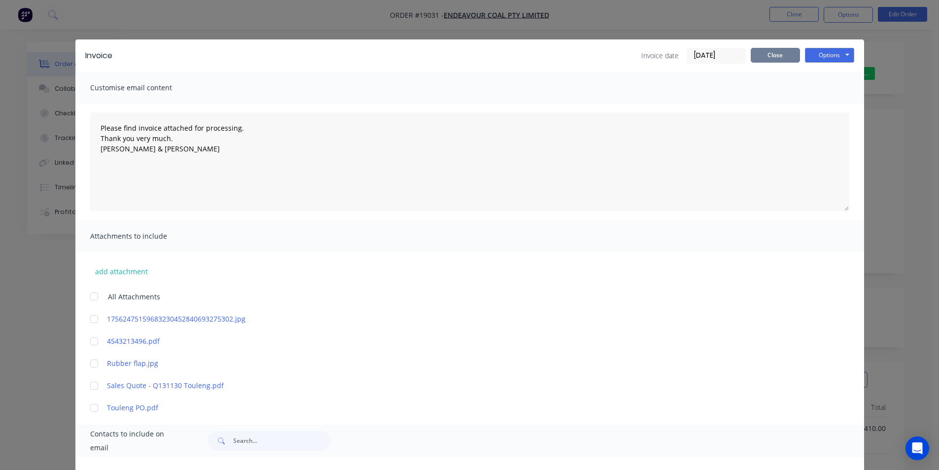
click at [760, 53] on button "Close" at bounding box center [774, 55] width 49 height 15
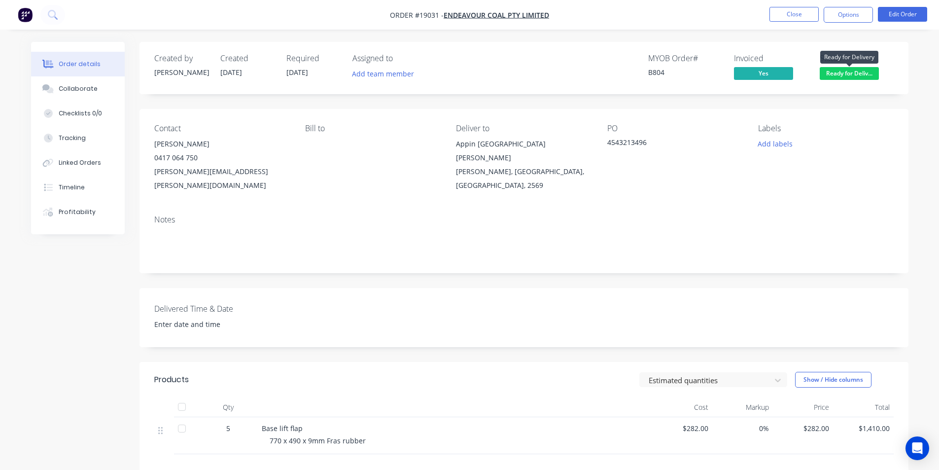
click at [836, 75] on span "Ready for Deliv..." at bounding box center [848, 73] width 59 height 12
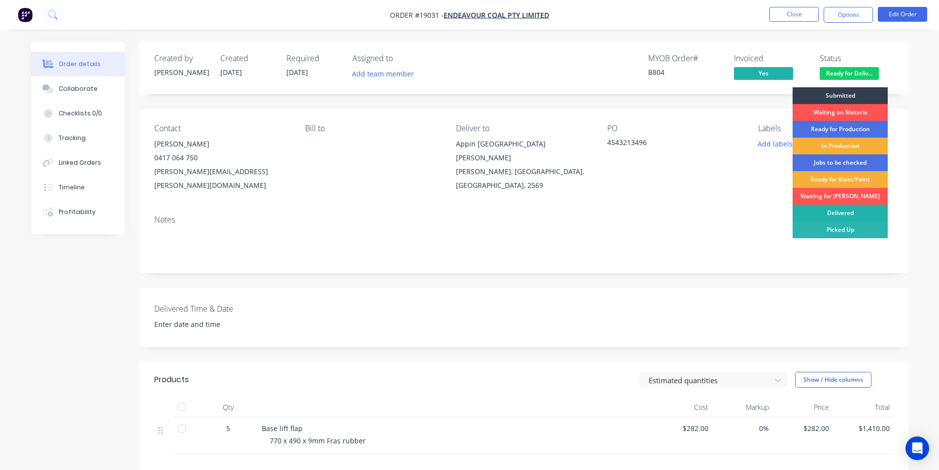
click at [853, 210] on div "Delivered" at bounding box center [839, 212] width 95 height 17
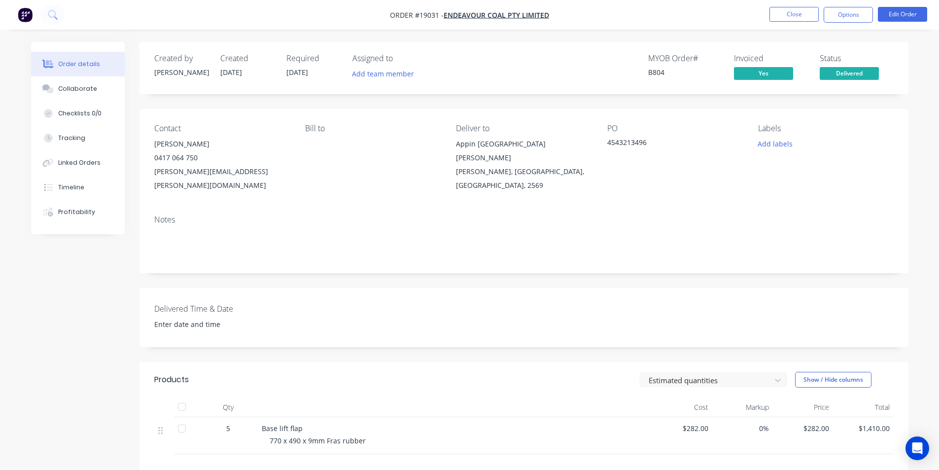
click at [30, 14] on img "button" at bounding box center [25, 14] width 15 height 15
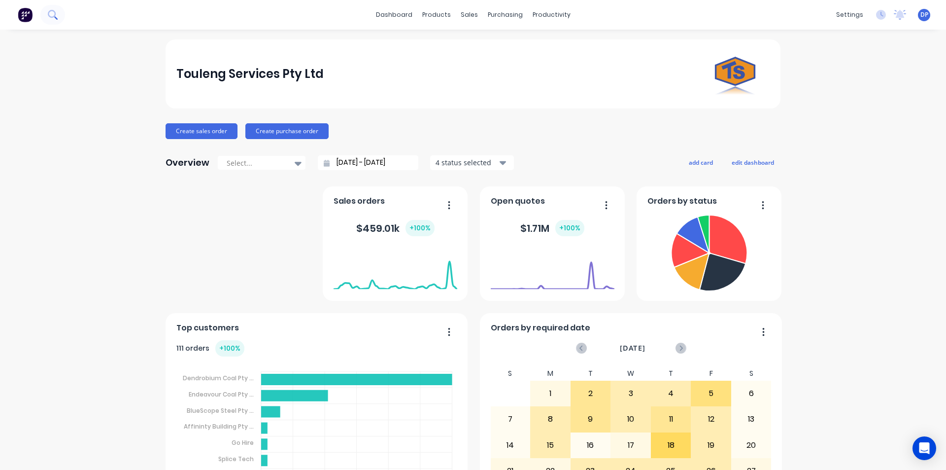
click at [57, 15] on icon at bounding box center [52, 14] width 9 height 9
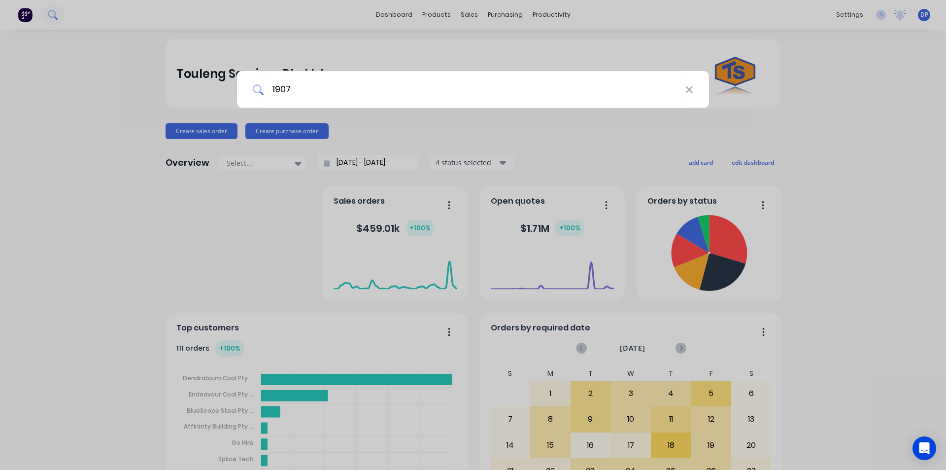
type input "19077"
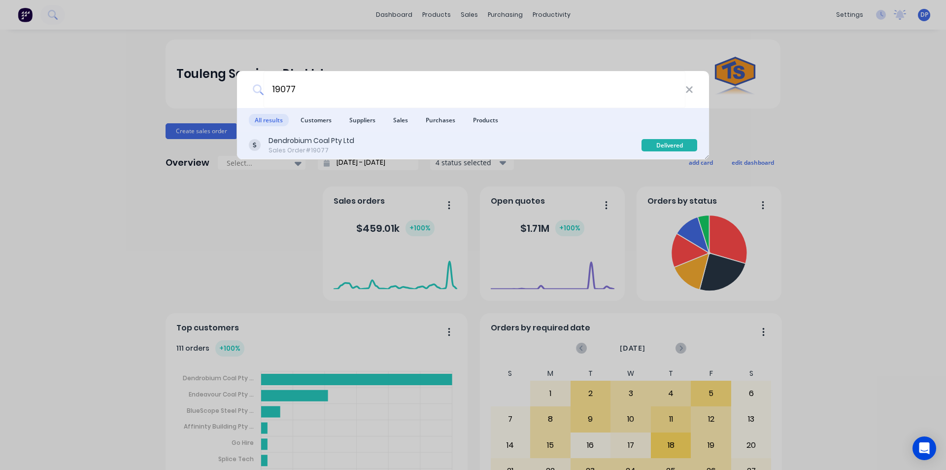
click at [298, 136] on div "Dendrobium Coal Pty Ltd" at bounding box center [312, 140] width 86 height 10
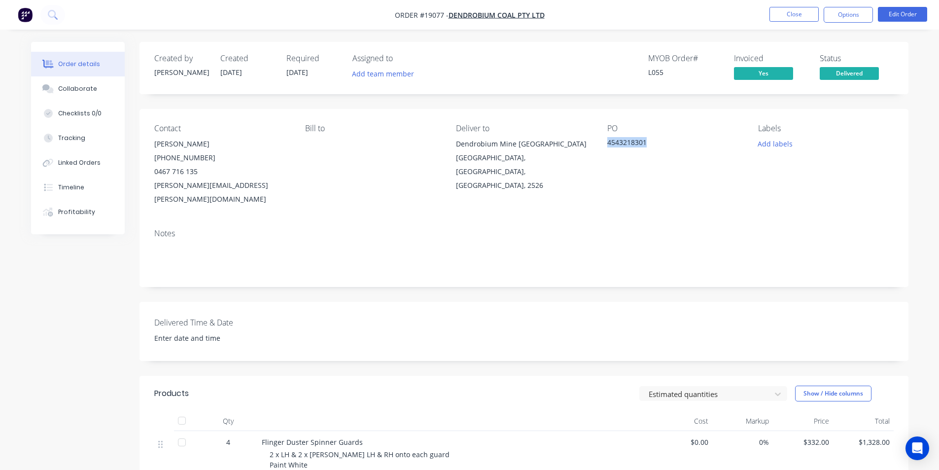
drag, startPoint x: 647, startPoint y: 142, endPoint x: 607, endPoint y: 142, distance: 39.9
click at [607, 142] on div "4543218301" at bounding box center [668, 144] width 123 height 14
copy div "4543218301"
click at [22, 11] on img "button" at bounding box center [25, 14] width 15 height 15
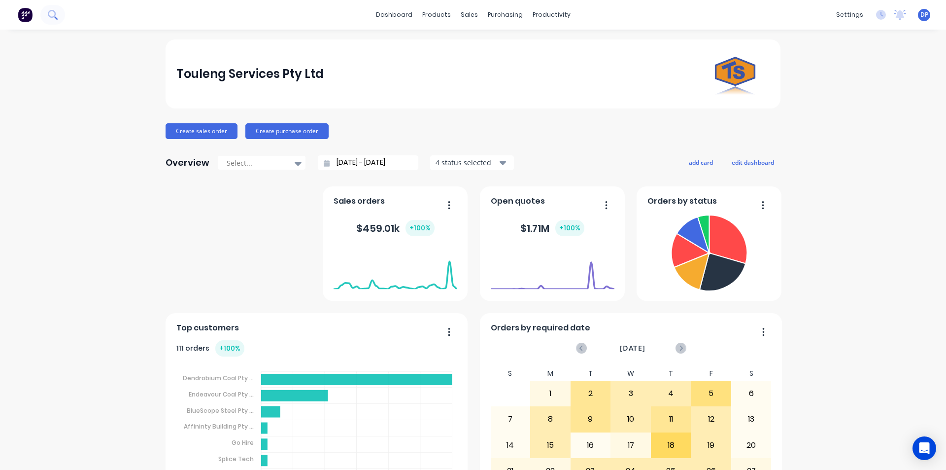
click at [59, 12] on button at bounding box center [52, 15] width 25 height 20
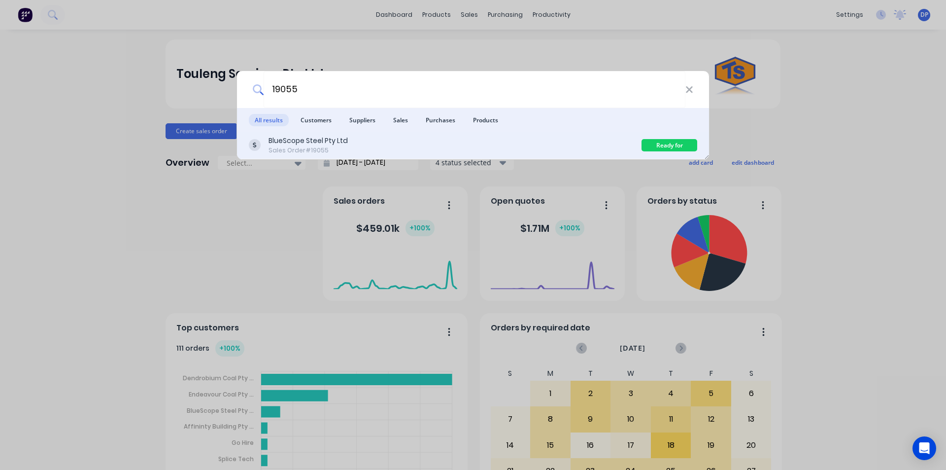
type input "19055"
click at [324, 141] on div "BlueScope Steel Pty Ltd" at bounding box center [308, 140] width 79 height 10
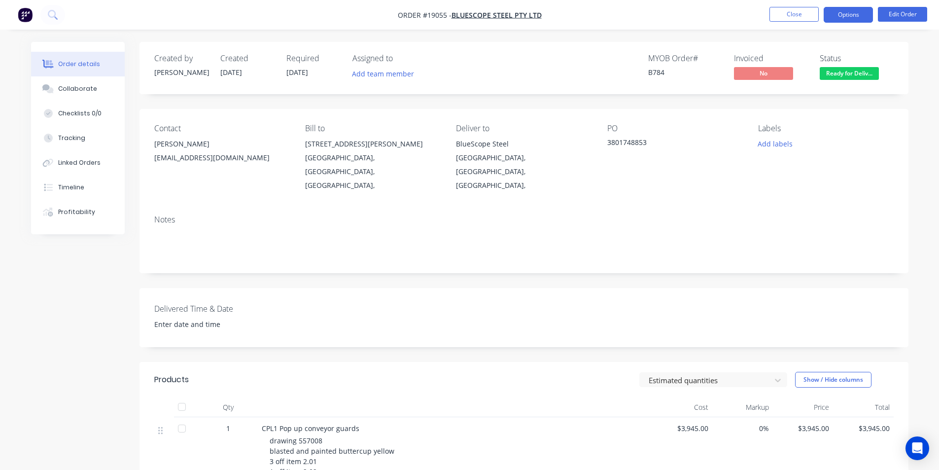
click at [845, 13] on button "Options" at bounding box center [847, 15] width 49 height 16
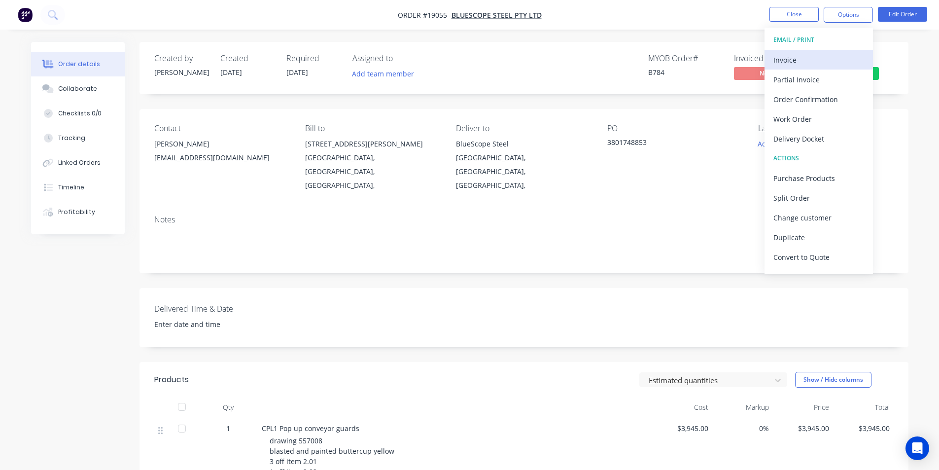
click at [810, 56] on div "Invoice" at bounding box center [818, 60] width 91 height 14
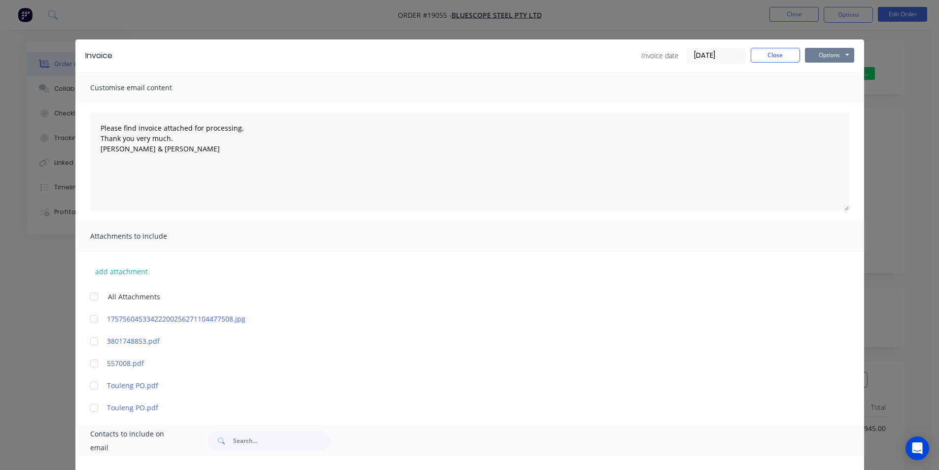
click at [836, 56] on button "Options" at bounding box center [829, 55] width 49 height 15
click at [831, 85] on button "Print" at bounding box center [836, 89] width 63 height 16
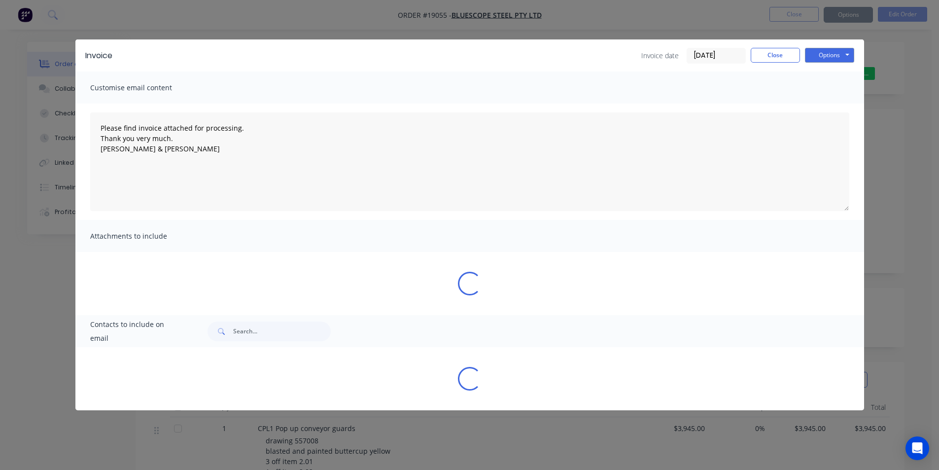
type textarea "Please find invoice attached for processing. Thank you very much. Brett & Dean"
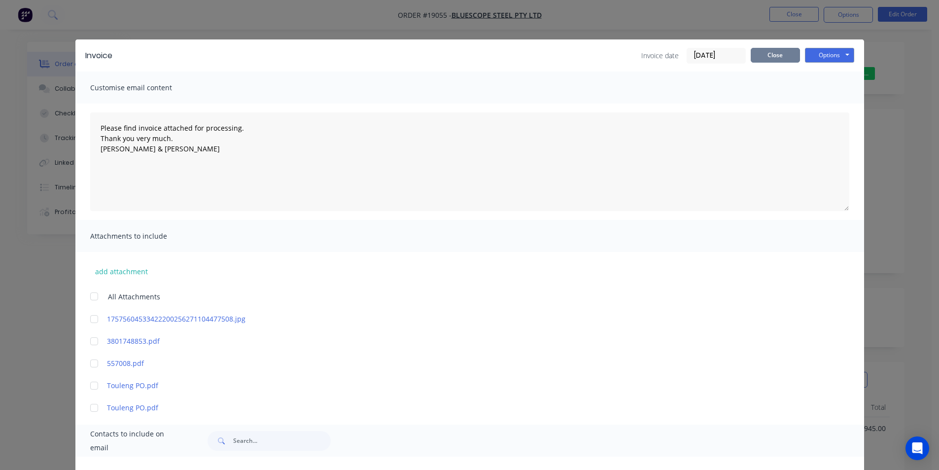
click at [759, 52] on button "Close" at bounding box center [774, 55] width 49 height 15
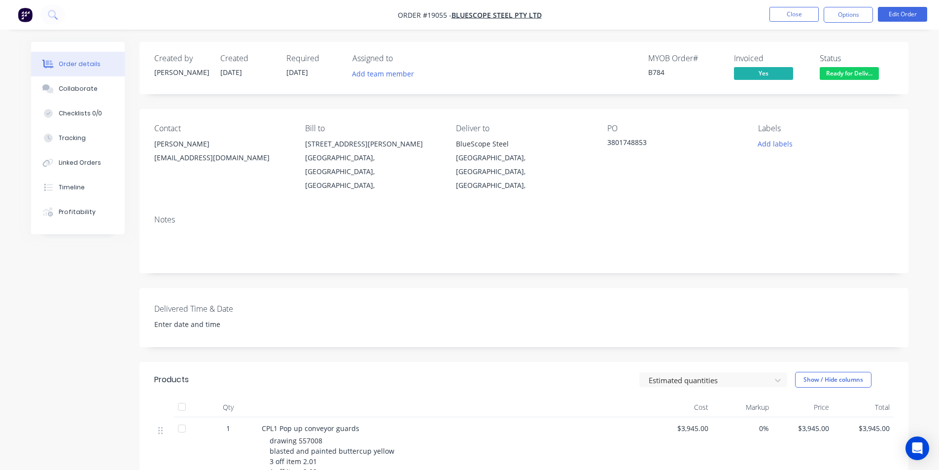
click at [847, 72] on span "Ready for Deliv..." at bounding box center [848, 73] width 59 height 12
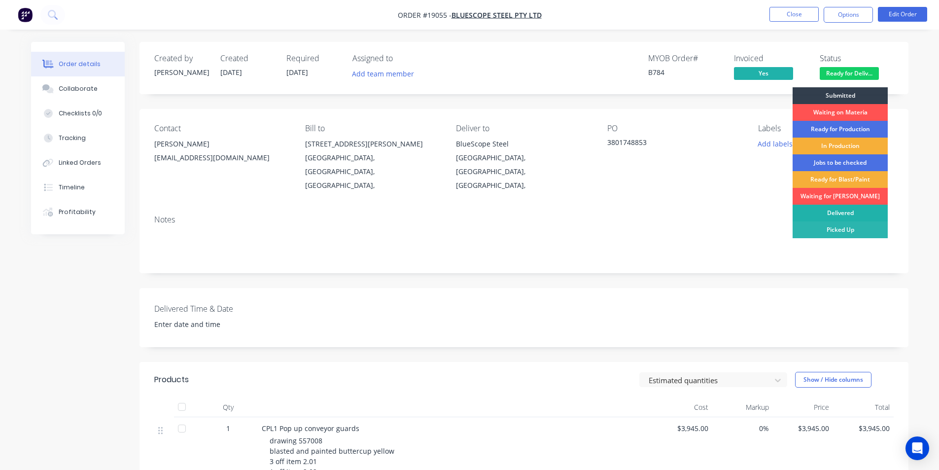
click at [846, 211] on div "Delivered" at bounding box center [839, 212] width 95 height 17
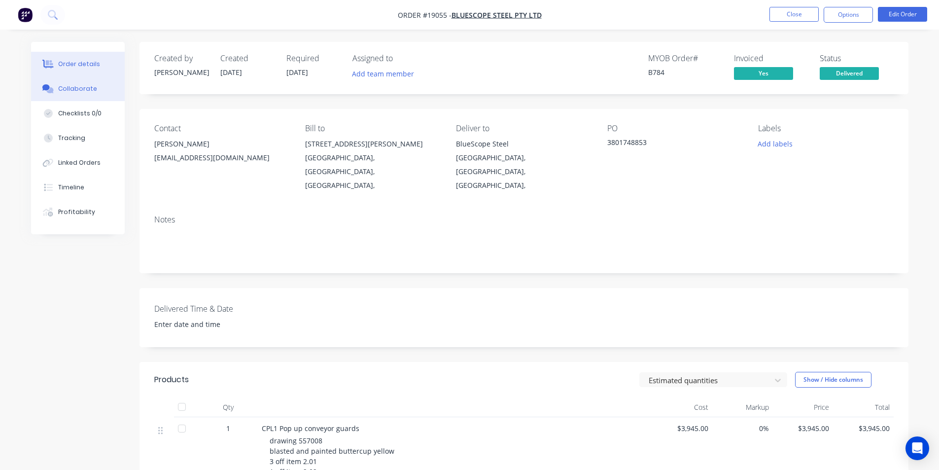
click at [96, 96] on button "Collaborate" at bounding box center [78, 88] width 94 height 25
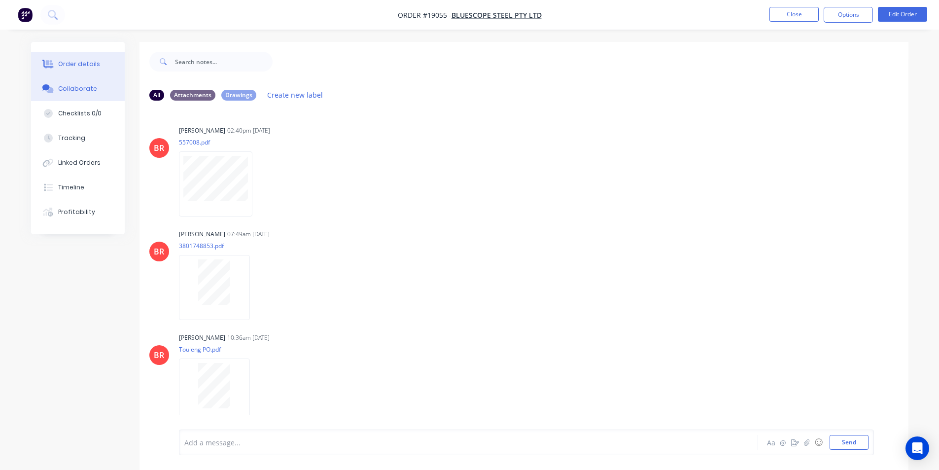
click at [84, 56] on button "Order details" at bounding box center [78, 64] width 94 height 25
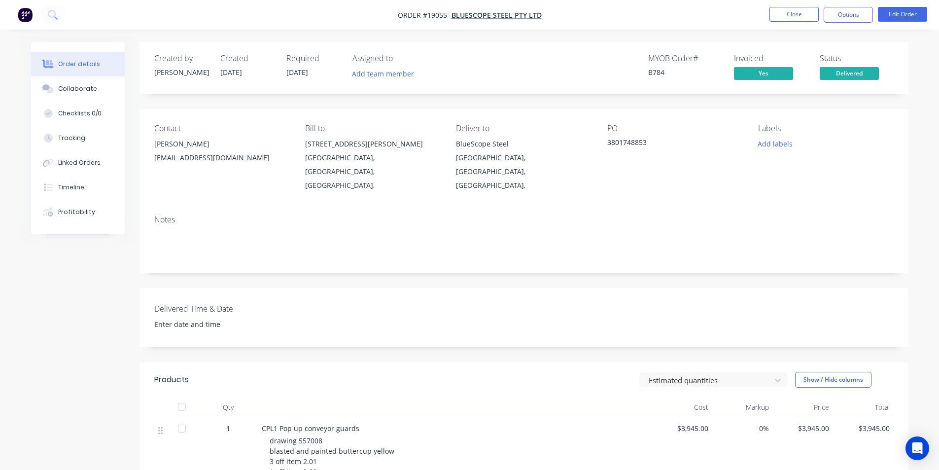
click at [25, 12] on img "button" at bounding box center [25, 14] width 15 height 15
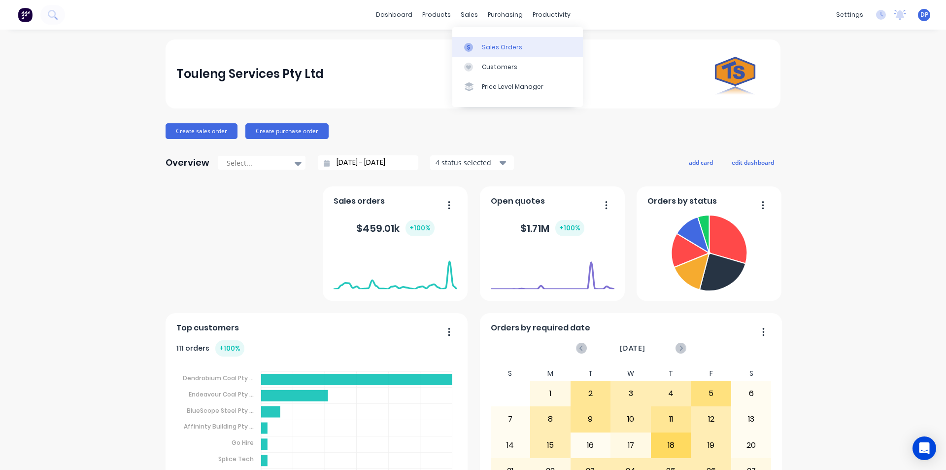
click at [498, 42] on link "Sales Orders" at bounding box center [517, 47] width 131 height 20
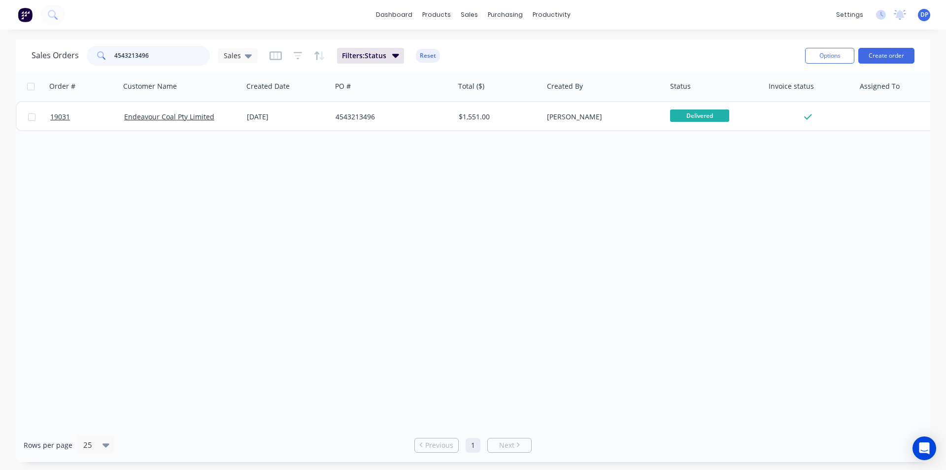
drag, startPoint x: 174, startPoint y: 64, endPoint x: 55, endPoint y: 58, distance: 119.4
click at [55, 58] on div "Sales Orders 4543213496 Sales" at bounding box center [145, 56] width 226 height 20
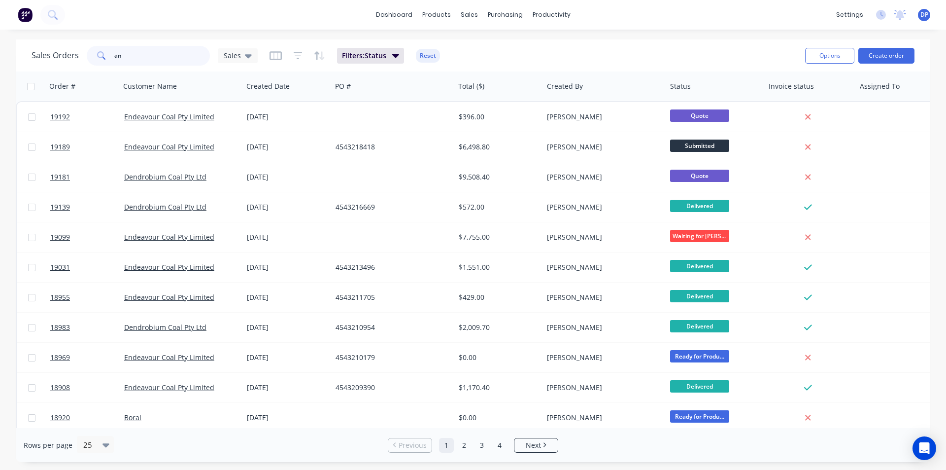
type input "a"
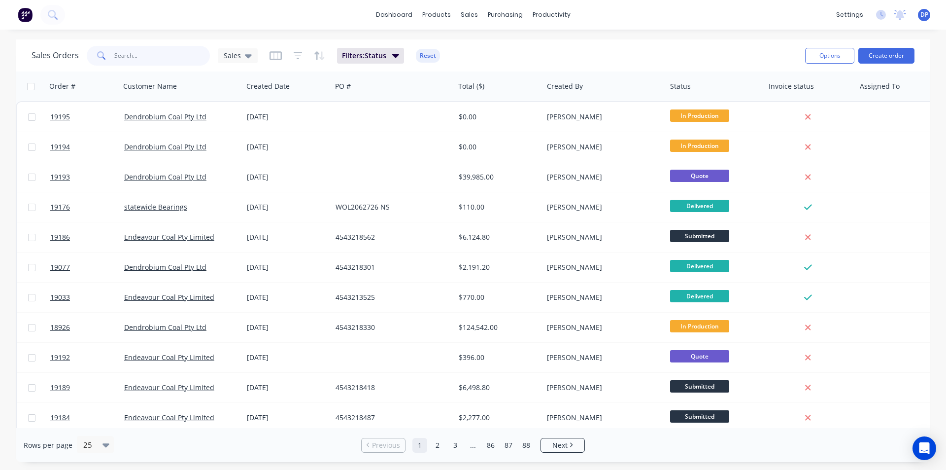
type input "a"
click at [165, 58] on input "text" at bounding box center [162, 56] width 96 height 20
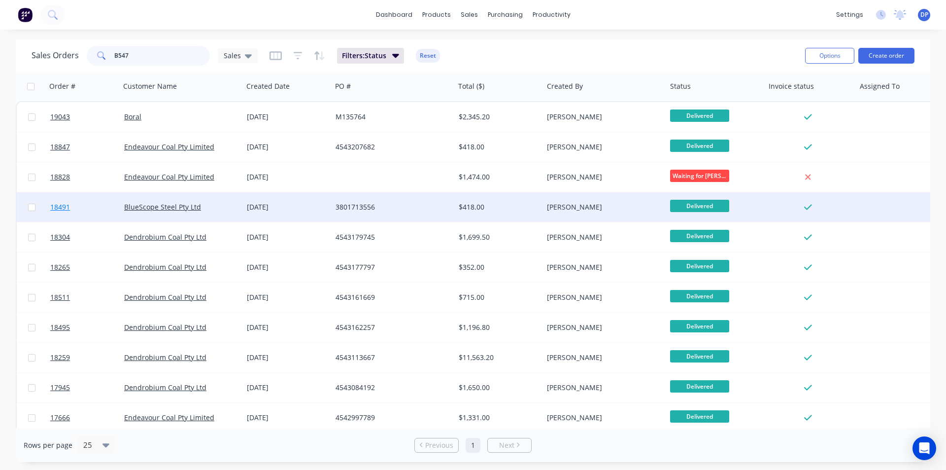
type input "B547"
click at [64, 206] on span "18491" at bounding box center [60, 207] width 20 height 10
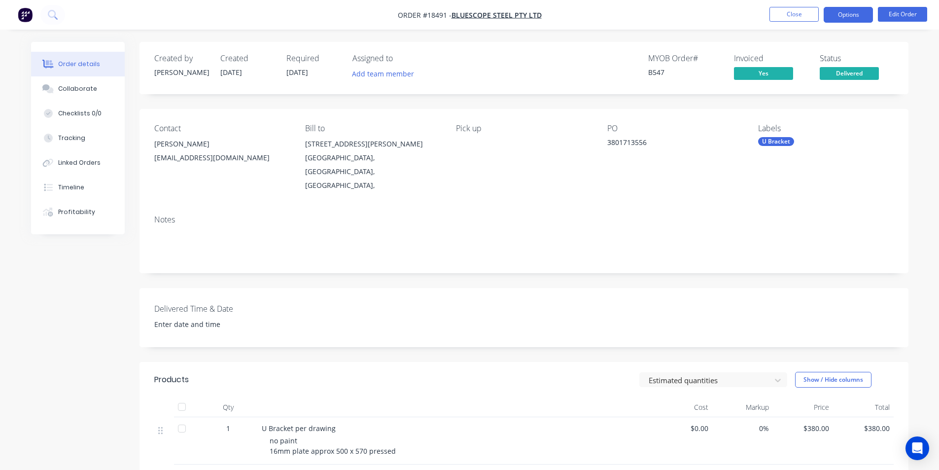
click at [842, 17] on button "Options" at bounding box center [847, 15] width 49 height 16
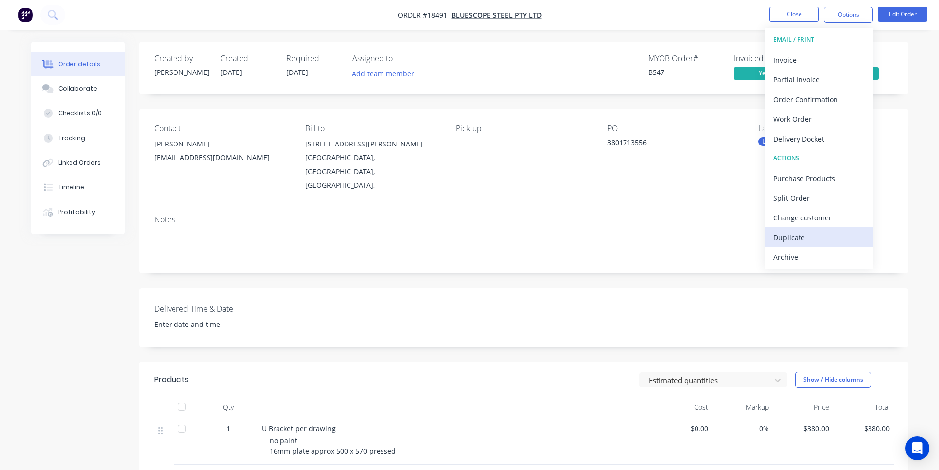
click at [799, 243] on div "Duplicate" at bounding box center [818, 237] width 91 height 14
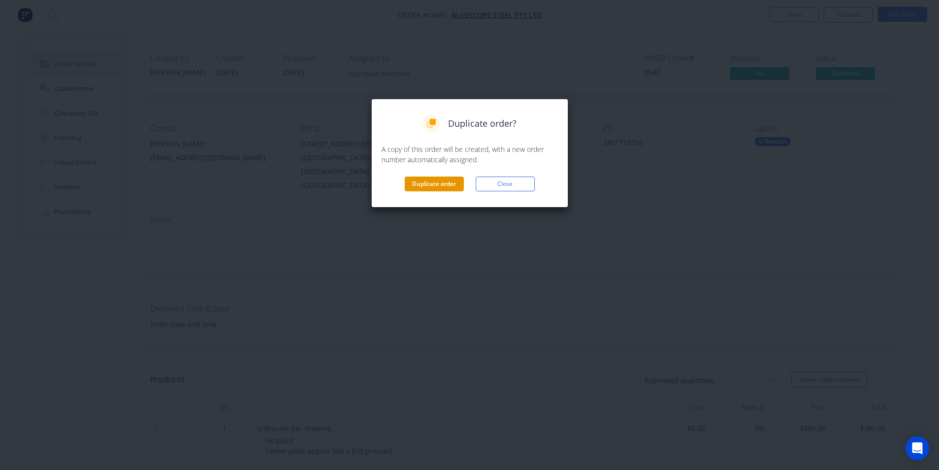
click at [440, 180] on button "Duplicate order" at bounding box center [433, 183] width 59 height 15
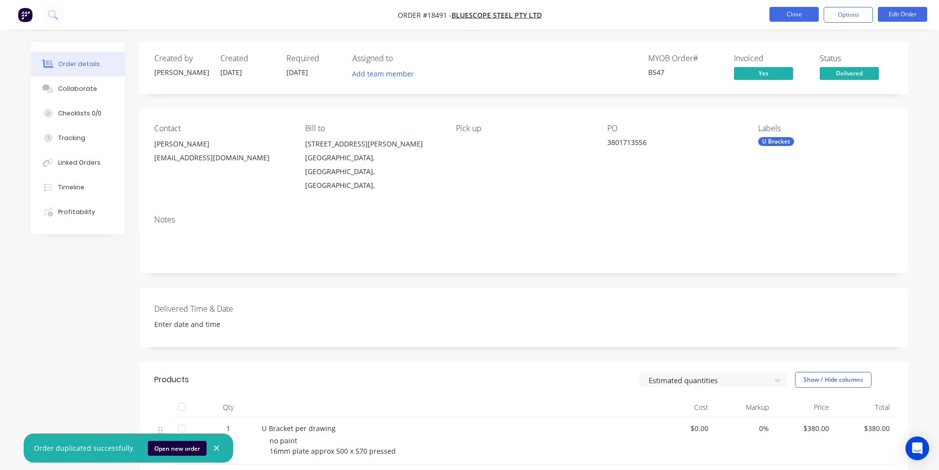
click at [795, 10] on button "Close" at bounding box center [793, 14] width 49 height 15
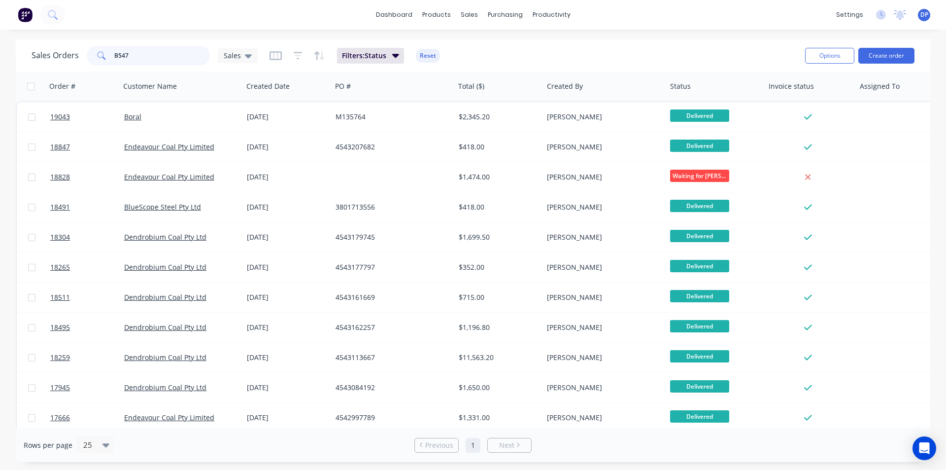
drag, startPoint x: 166, startPoint y: 57, endPoint x: 44, endPoint y: 57, distance: 122.2
click at [44, 57] on div "Sales Orders B547 Sales" at bounding box center [145, 56] width 226 height 20
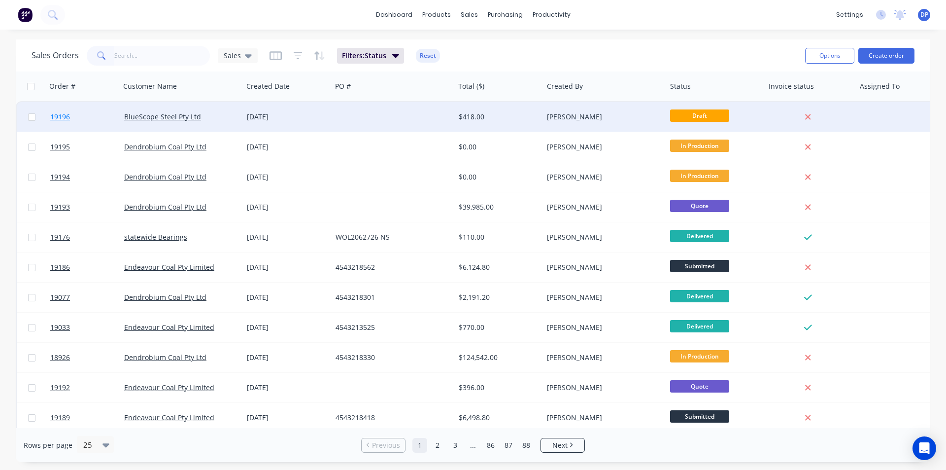
click at [60, 117] on span "19196" at bounding box center [60, 117] width 20 height 10
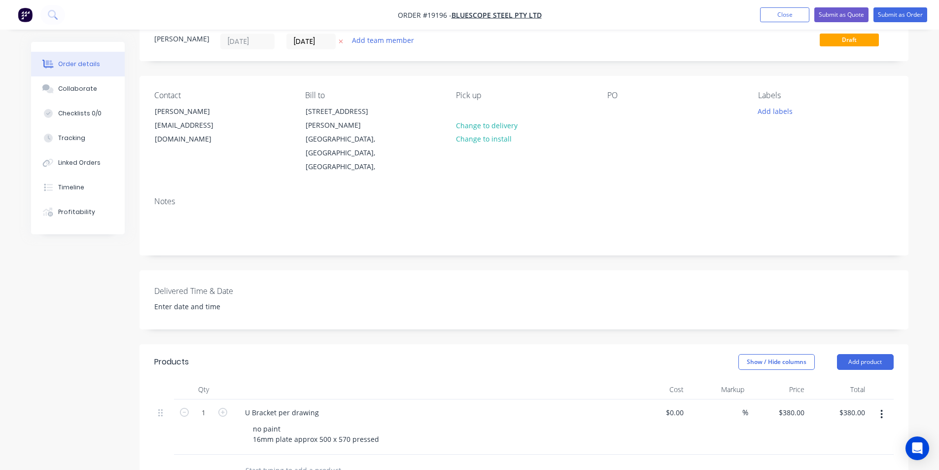
scroll to position [49, 0]
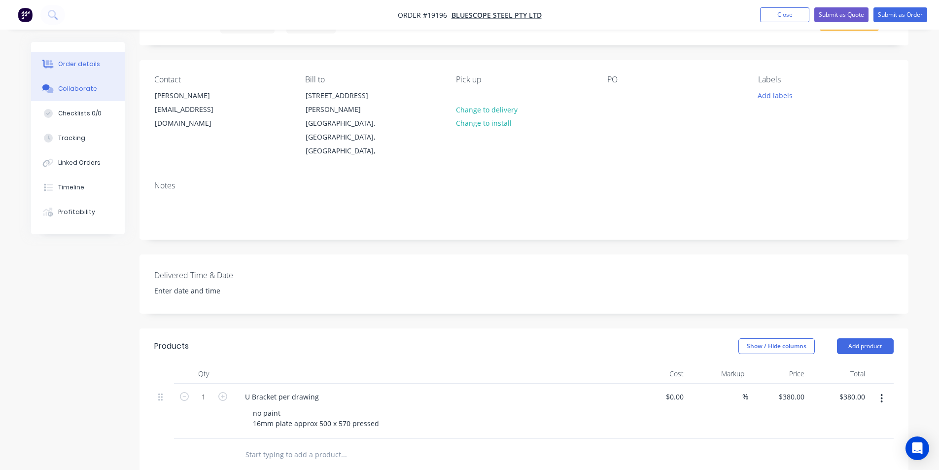
click at [88, 94] on button "Collaborate" at bounding box center [78, 88] width 94 height 25
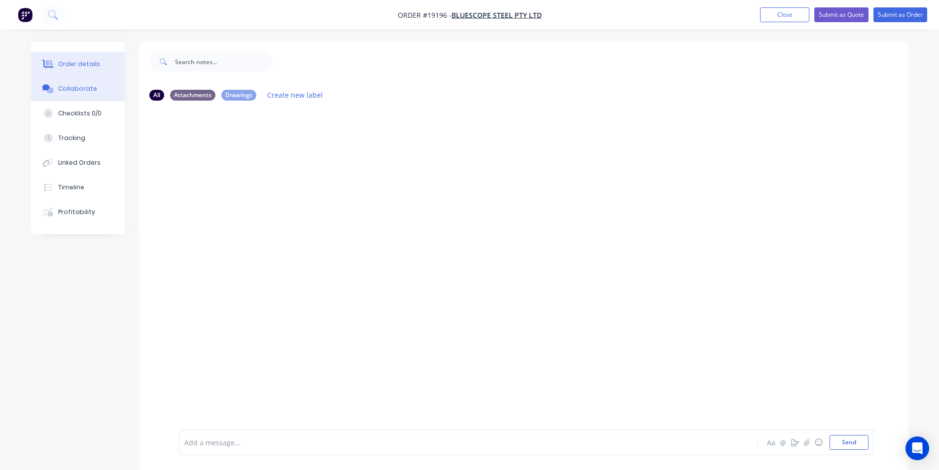
click at [90, 72] on button "Order details" at bounding box center [78, 64] width 94 height 25
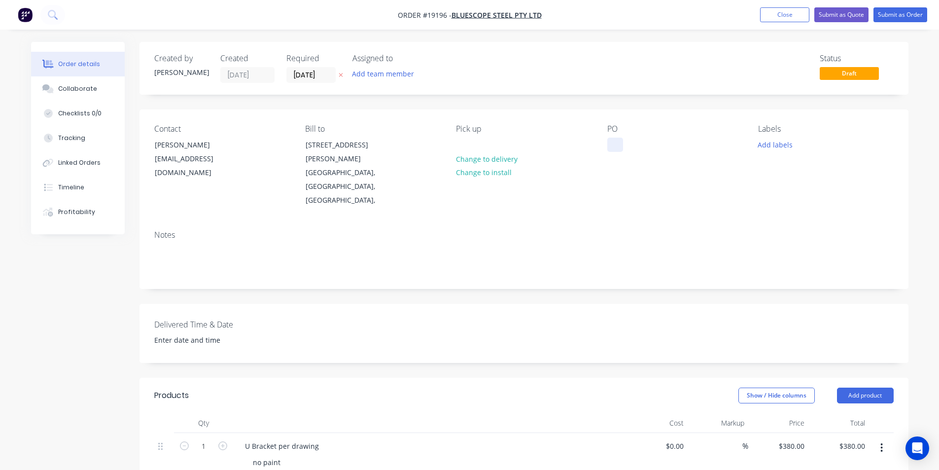
click at [614, 141] on div at bounding box center [615, 144] width 16 height 14
click at [788, 190] on div "Contact Hammad Aziz hammad.aziz@bluescopesteel.com Bill to 120 Collins St Melbo…" at bounding box center [523, 165] width 769 height 113
click at [72, 87] on div "Collaborate" at bounding box center [77, 88] width 39 height 9
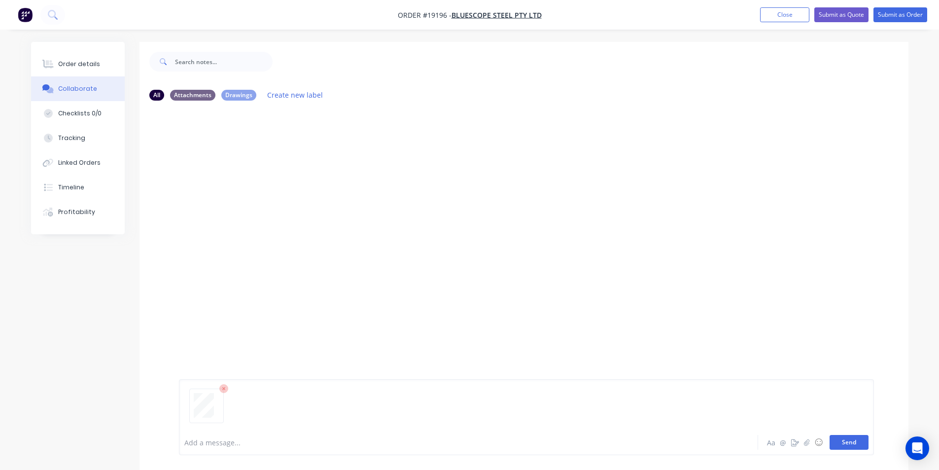
click at [853, 441] on button "Send" at bounding box center [848, 442] width 39 height 15
click at [81, 59] on button "Order details" at bounding box center [78, 64] width 94 height 25
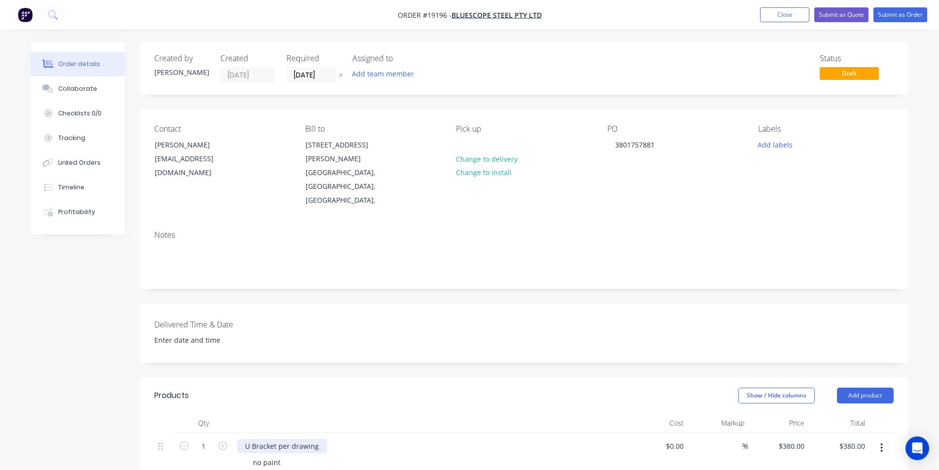
click at [253, 438] on div "U Bracket per drawing" at bounding box center [282, 445] width 90 height 14
drag, startPoint x: 319, startPoint y: 418, endPoint x: 279, endPoint y: 416, distance: 40.4
click at [279, 438] on div "U-Bracket per drawing" at bounding box center [282, 445] width 90 height 14
click at [527, 268] on div "Created by Dean Created 24/09/25 Required 24/09/25 Assigned to Add team member …" at bounding box center [523, 399] width 769 height 714
click at [226, 441] on icon "button" at bounding box center [222, 445] width 9 height 9
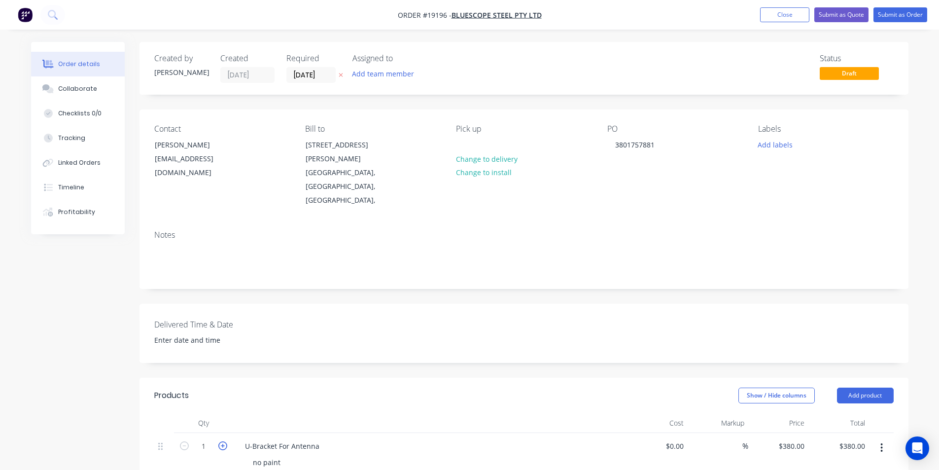
type input "2"
type input "$760.00"
click at [665, 230] on div "Notes" at bounding box center [523, 234] width 739 height 9
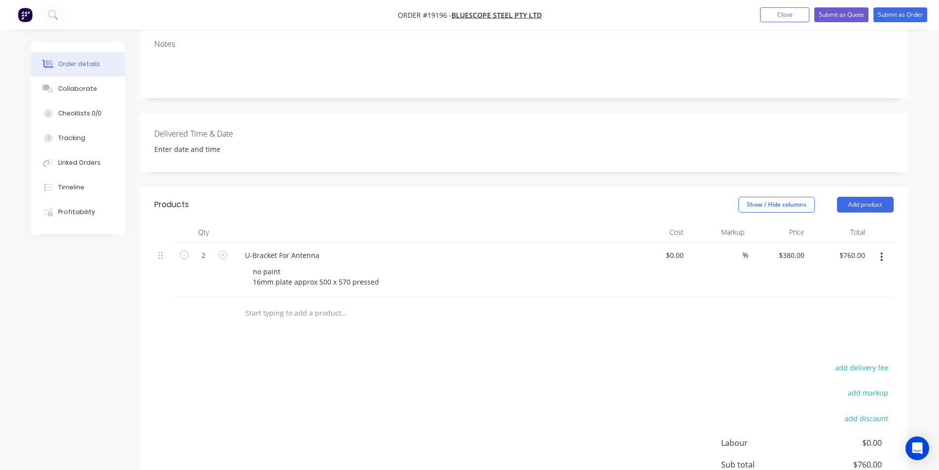
scroll to position [197, 0]
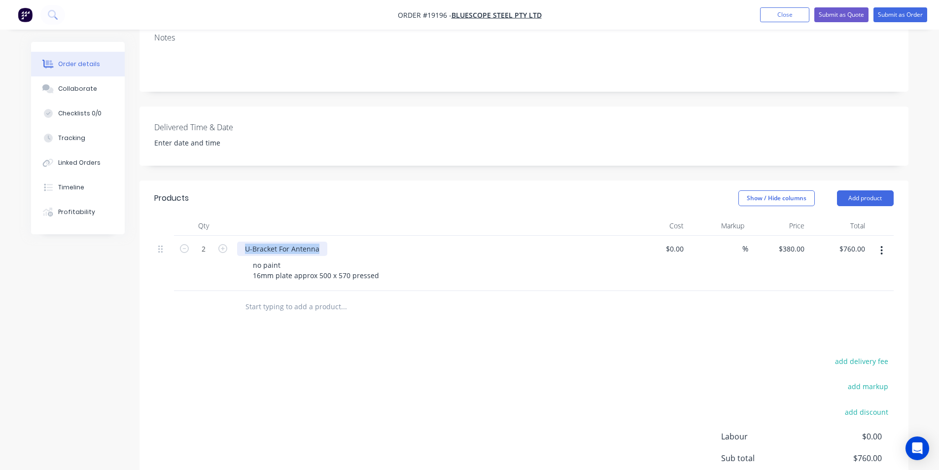
drag, startPoint x: 241, startPoint y: 220, endPoint x: 331, endPoint y: 222, distance: 89.7
click at [331, 241] on div "U-Bracket For Antenna" at bounding box center [430, 248] width 386 height 14
copy div "U-Bracket For Antenna"
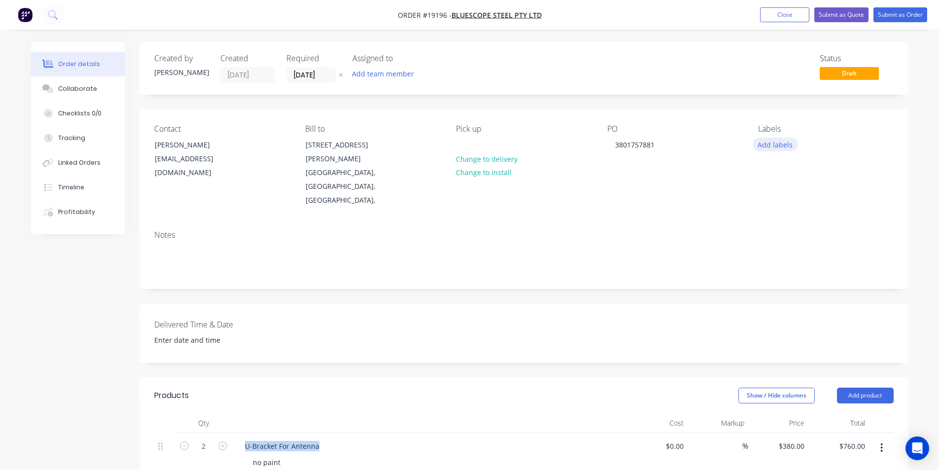
click at [791, 144] on button "Add labels" at bounding box center [774, 143] width 45 height 13
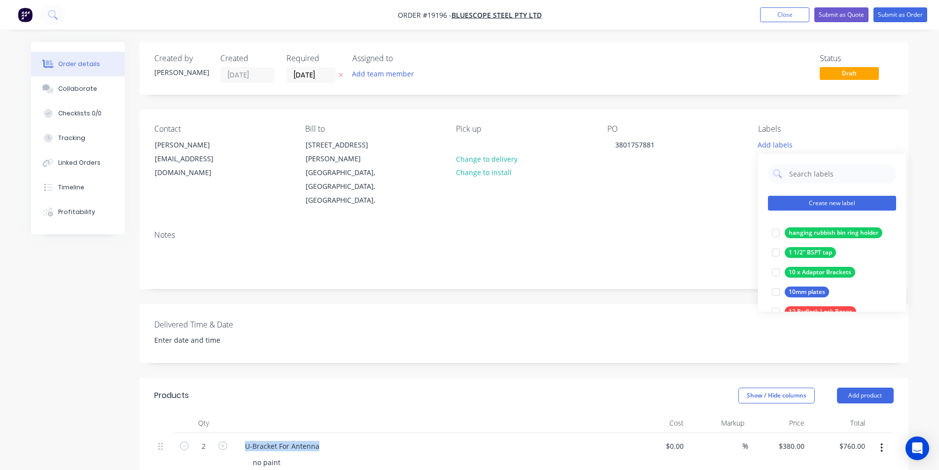
click at [828, 203] on button "Create new label" at bounding box center [832, 203] width 128 height 15
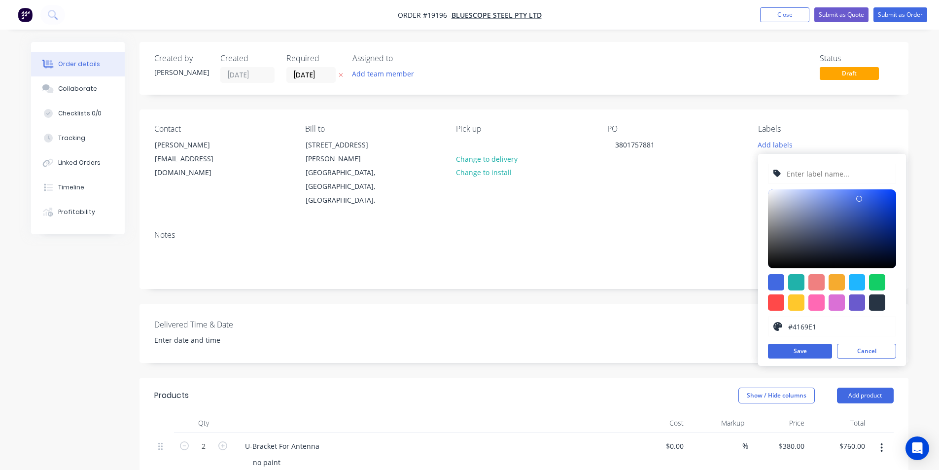
click at [825, 172] on input "text" at bounding box center [837, 173] width 105 height 19
paste input "U-Bracket For Antenna"
type input "U-Bracket For Antenna"
click at [776, 276] on div at bounding box center [776, 282] width 16 height 16
click at [807, 348] on button "Save" at bounding box center [800, 350] width 64 height 15
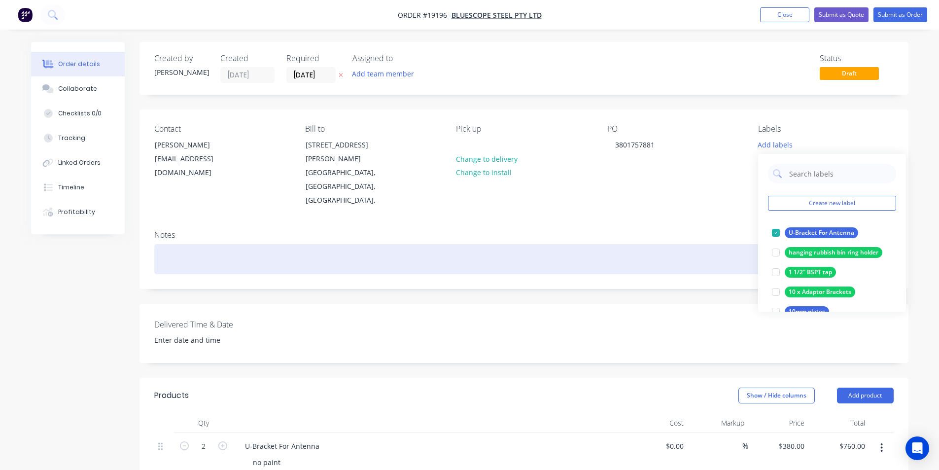
click at [614, 244] on div at bounding box center [523, 259] width 739 height 30
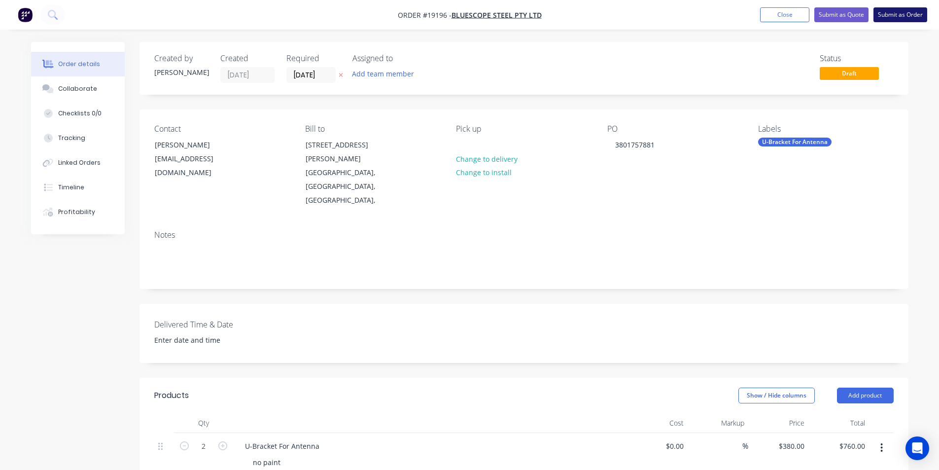
click at [905, 18] on button "Submit as Order" at bounding box center [900, 14] width 54 height 15
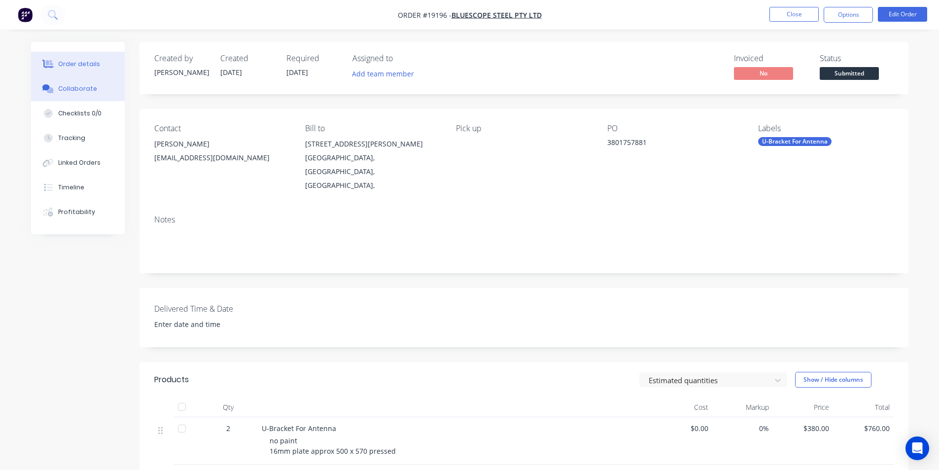
click at [64, 89] on div "Collaborate" at bounding box center [77, 88] width 39 height 9
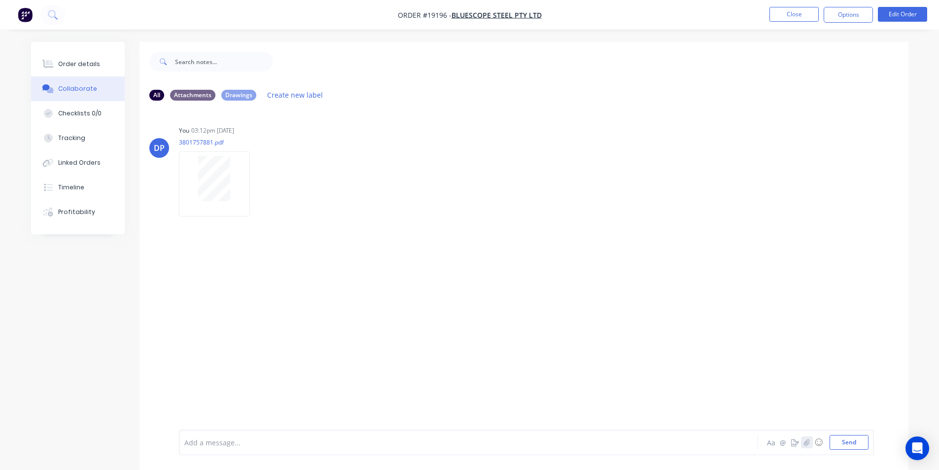
click at [804, 441] on icon "button" at bounding box center [806, 441] width 6 height 7
click at [856, 435] on button "Send" at bounding box center [848, 442] width 39 height 15
click at [80, 61] on div "Order details" at bounding box center [79, 64] width 42 height 9
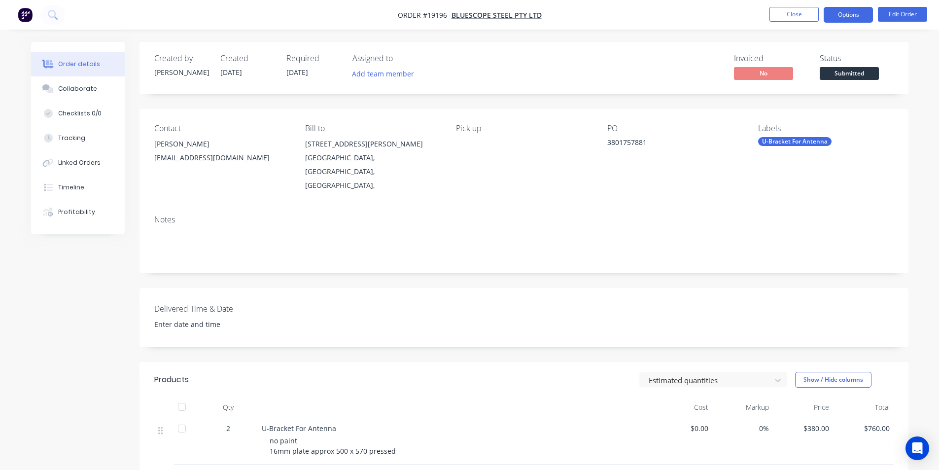
click at [854, 13] on button "Options" at bounding box center [847, 15] width 49 height 16
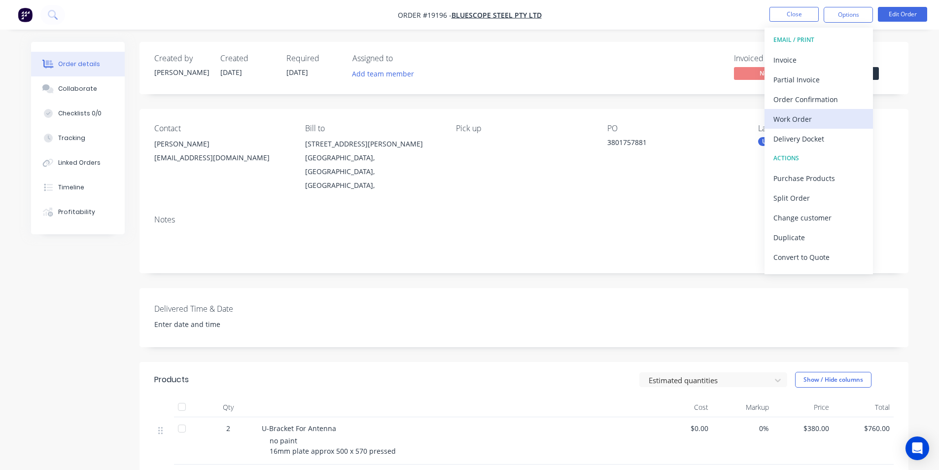
click at [800, 118] on div "Work Order" at bounding box center [818, 119] width 91 height 14
click at [800, 119] on div "Custom" at bounding box center [818, 119] width 91 height 14
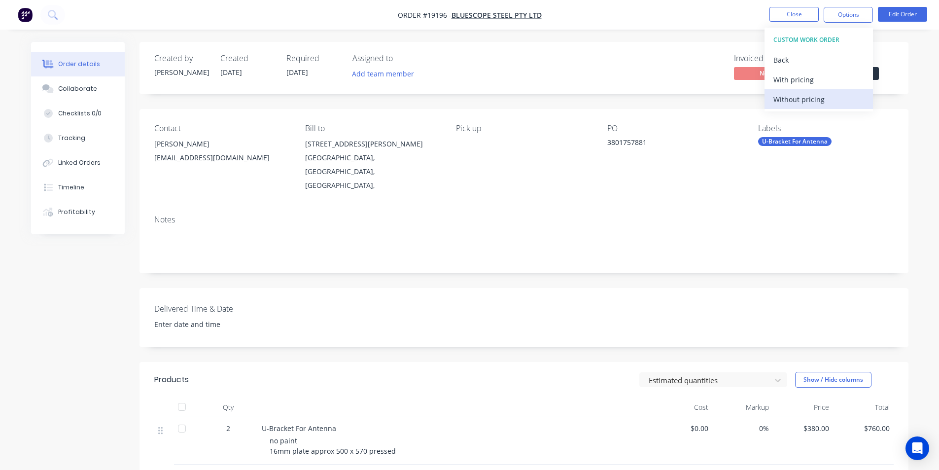
click at [805, 100] on div "Without pricing" at bounding box center [818, 99] width 91 height 14
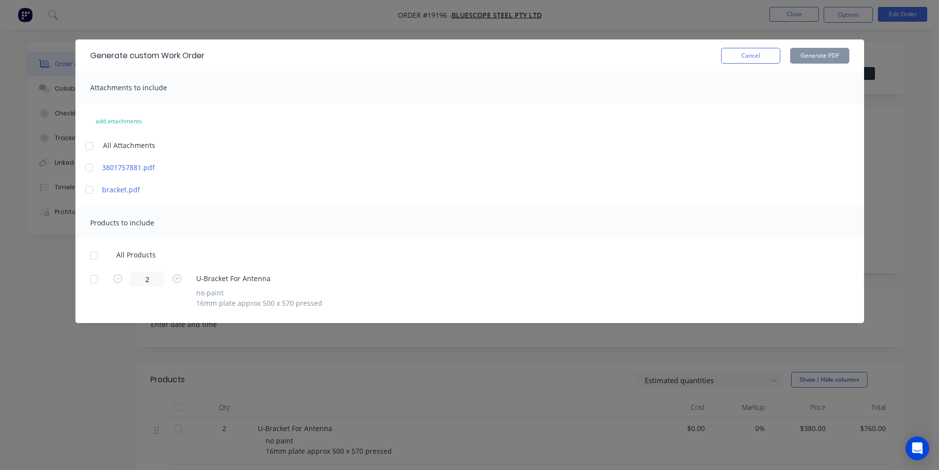
click at [95, 187] on div at bounding box center [89, 190] width 20 height 20
click at [97, 256] on div at bounding box center [94, 255] width 20 height 20
click at [820, 48] on button "Generate PDF" at bounding box center [819, 56] width 59 height 16
click at [752, 52] on button "Cancel" at bounding box center [750, 56] width 59 height 16
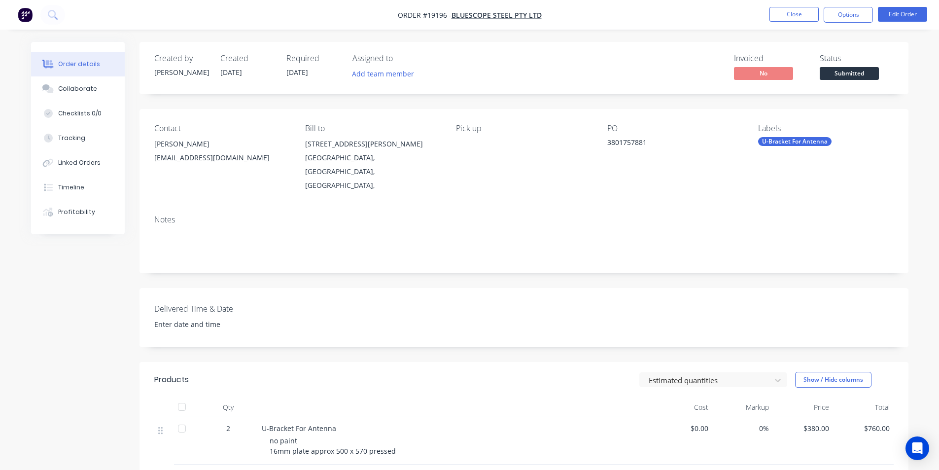
click at [21, 16] on img "button" at bounding box center [25, 14] width 15 height 15
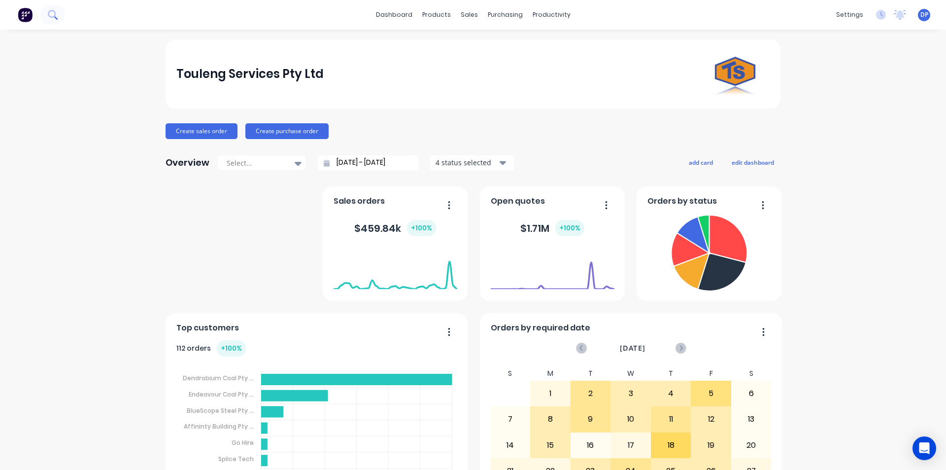
click at [46, 13] on button at bounding box center [52, 15] width 25 height 20
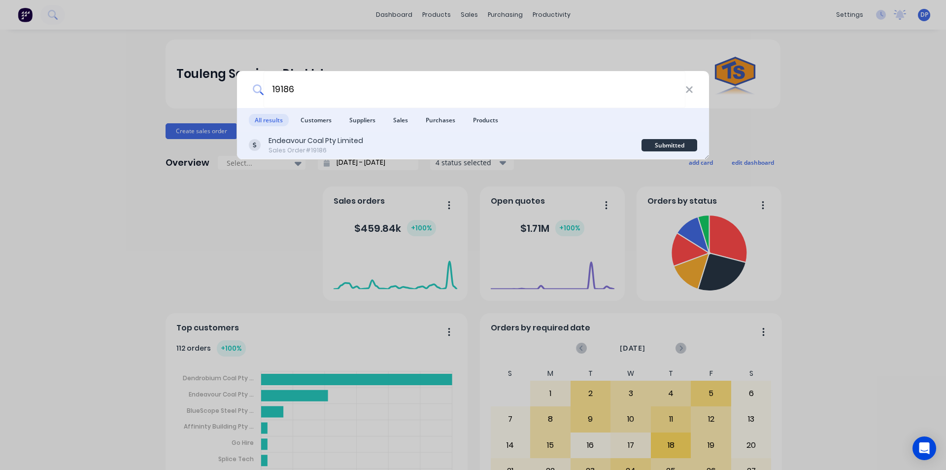
type input "19186"
click at [345, 138] on div "Endeavour Coal Pty Limited" at bounding box center [316, 140] width 95 height 10
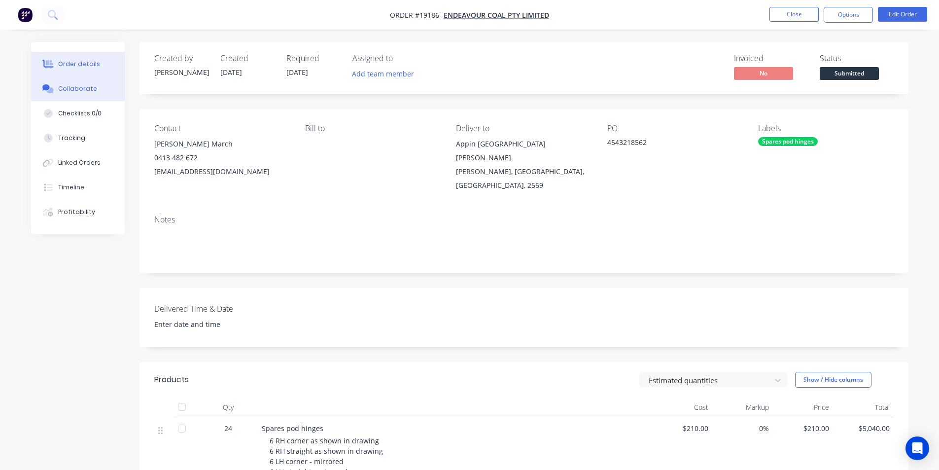
click at [72, 94] on button "Collaborate" at bounding box center [78, 88] width 94 height 25
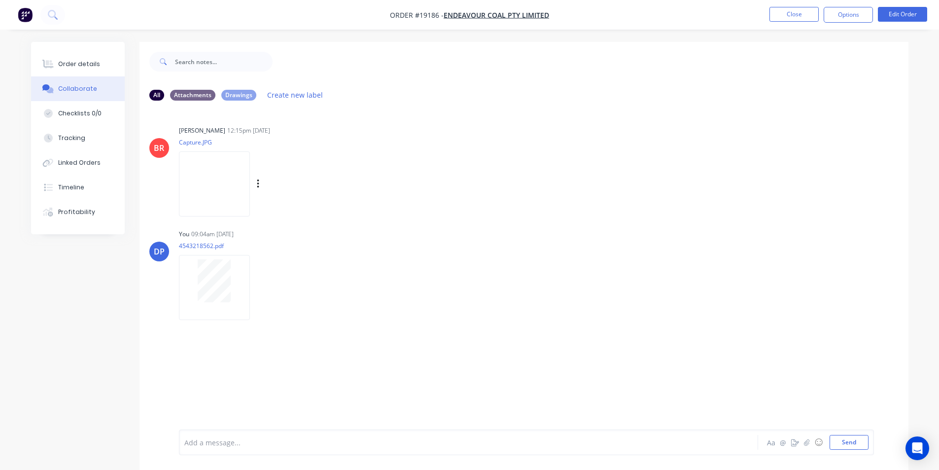
click at [220, 177] on img at bounding box center [214, 183] width 71 height 65
click at [78, 68] on button "Order details" at bounding box center [78, 64] width 94 height 25
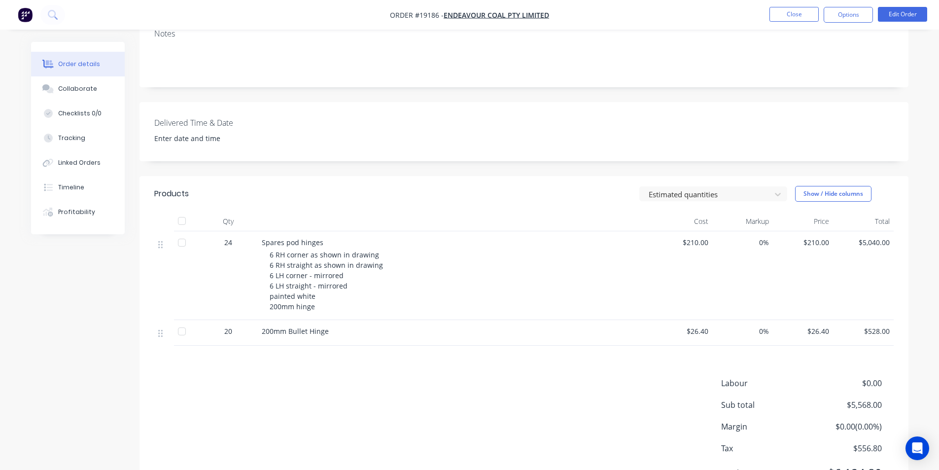
scroll to position [223, 0]
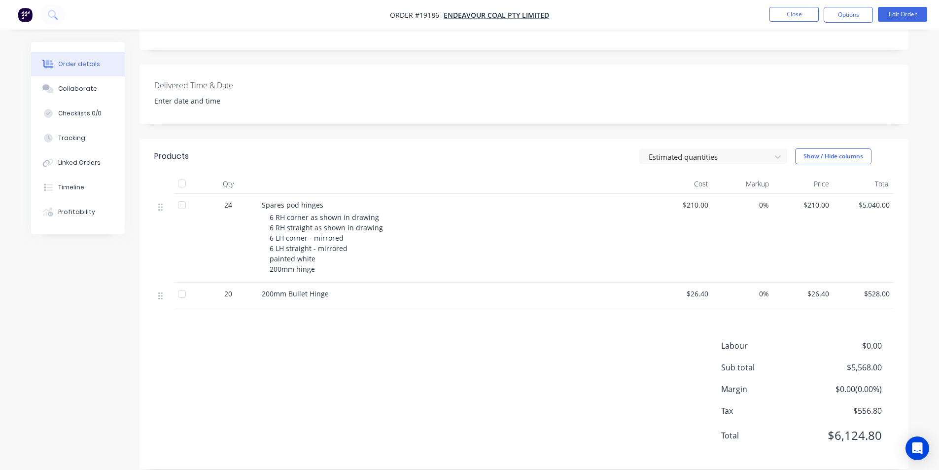
click at [26, 20] on img "button" at bounding box center [25, 14] width 15 height 15
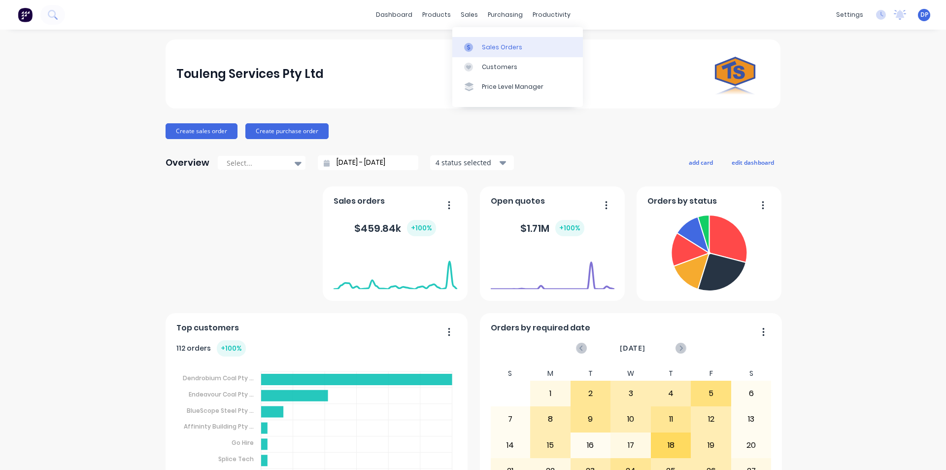
click at [490, 48] on div "Sales Orders" at bounding box center [502, 47] width 40 height 9
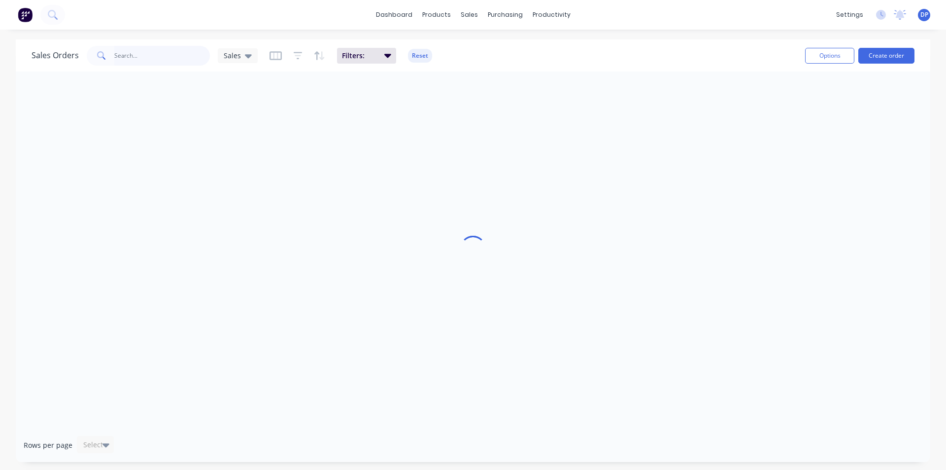
click at [158, 64] on input "text" at bounding box center [162, 56] width 96 height 20
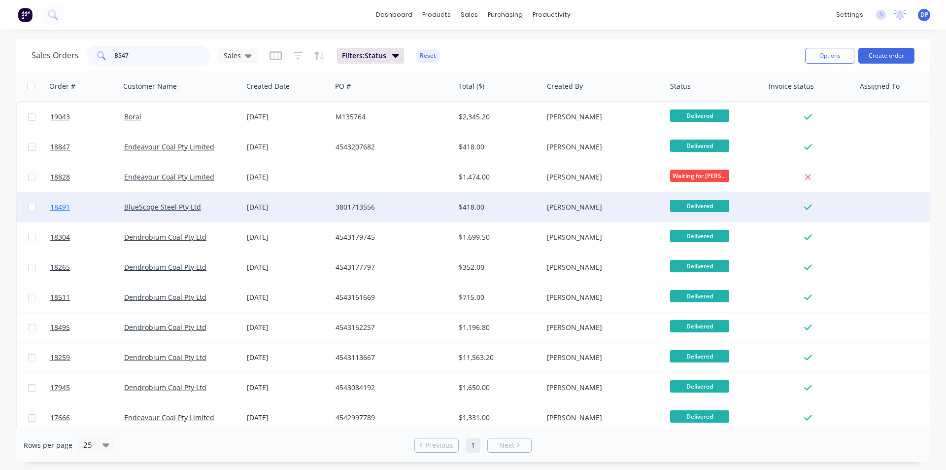
type input "B547"
click at [63, 205] on span "18491" at bounding box center [60, 207] width 20 height 10
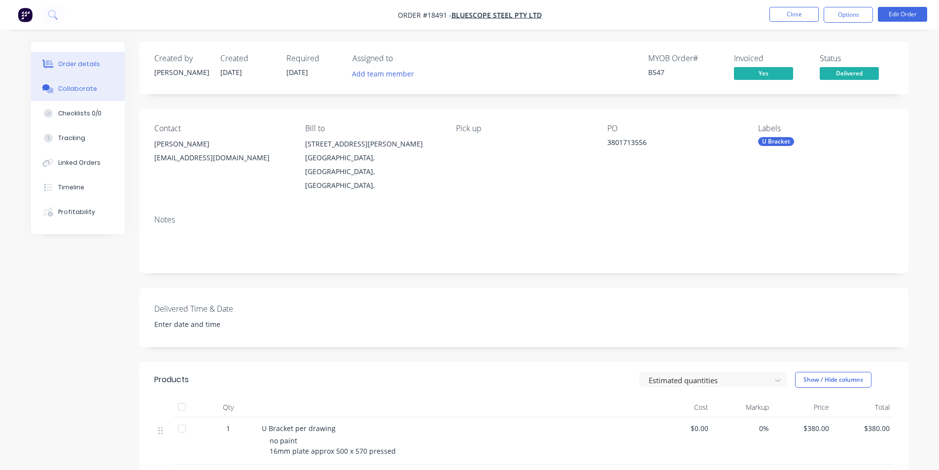
click at [85, 95] on button "Collaborate" at bounding box center [78, 88] width 94 height 25
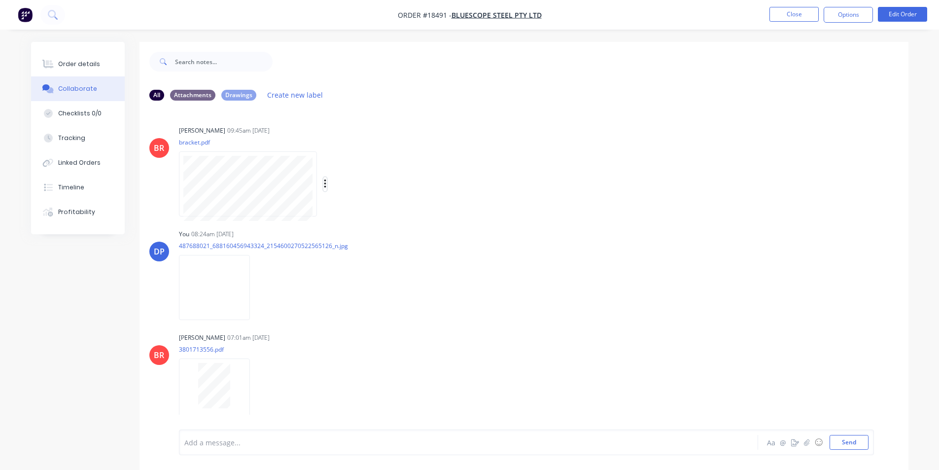
click at [326, 182] on icon "button" at bounding box center [325, 183] width 3 height 11
click at [366, 214] on button "Download" at bounding box center [389, 210] width 111 height 22
click at [218, 292] on img at bounding box center [214, 287] width 71 height 65
click at [260, 286] on div "Labels Download Delete" at bounding box center [309, 287] width 111 height 14
click at [257, 287] on icon "button" at bounding box center [258, 287] width 2 height 9
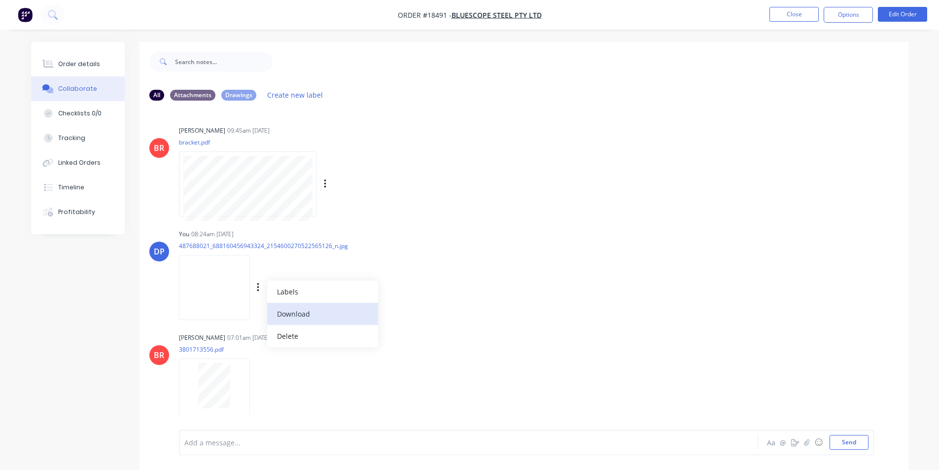
click at [306, 314] on button "Download" at bounding box center [322, 314] width 111 height 22
